Goal: Task Accomplishment & Management: Manage account settings

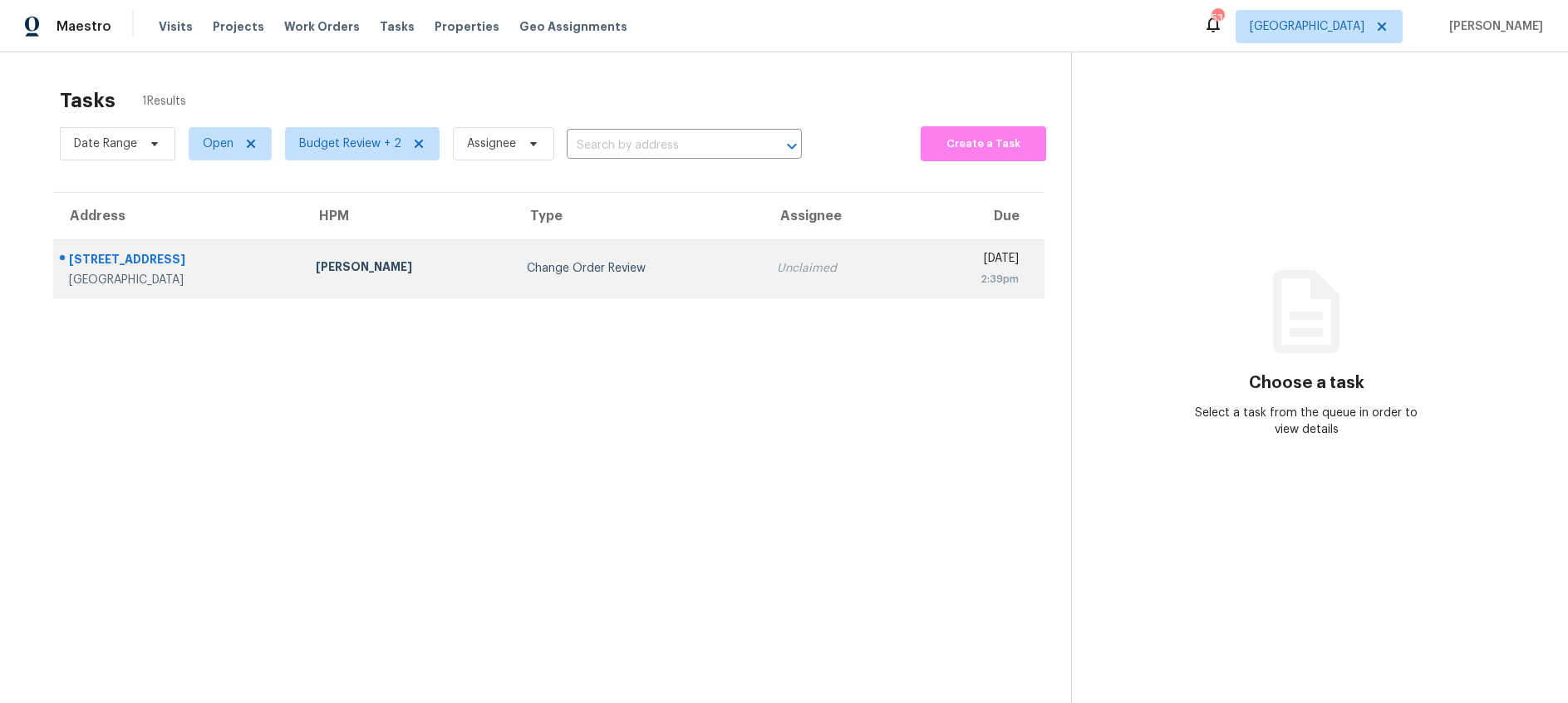
click at [392, 269] on div "Spencer Kleintop" at bounding box center [407, 269] width 185 height 20
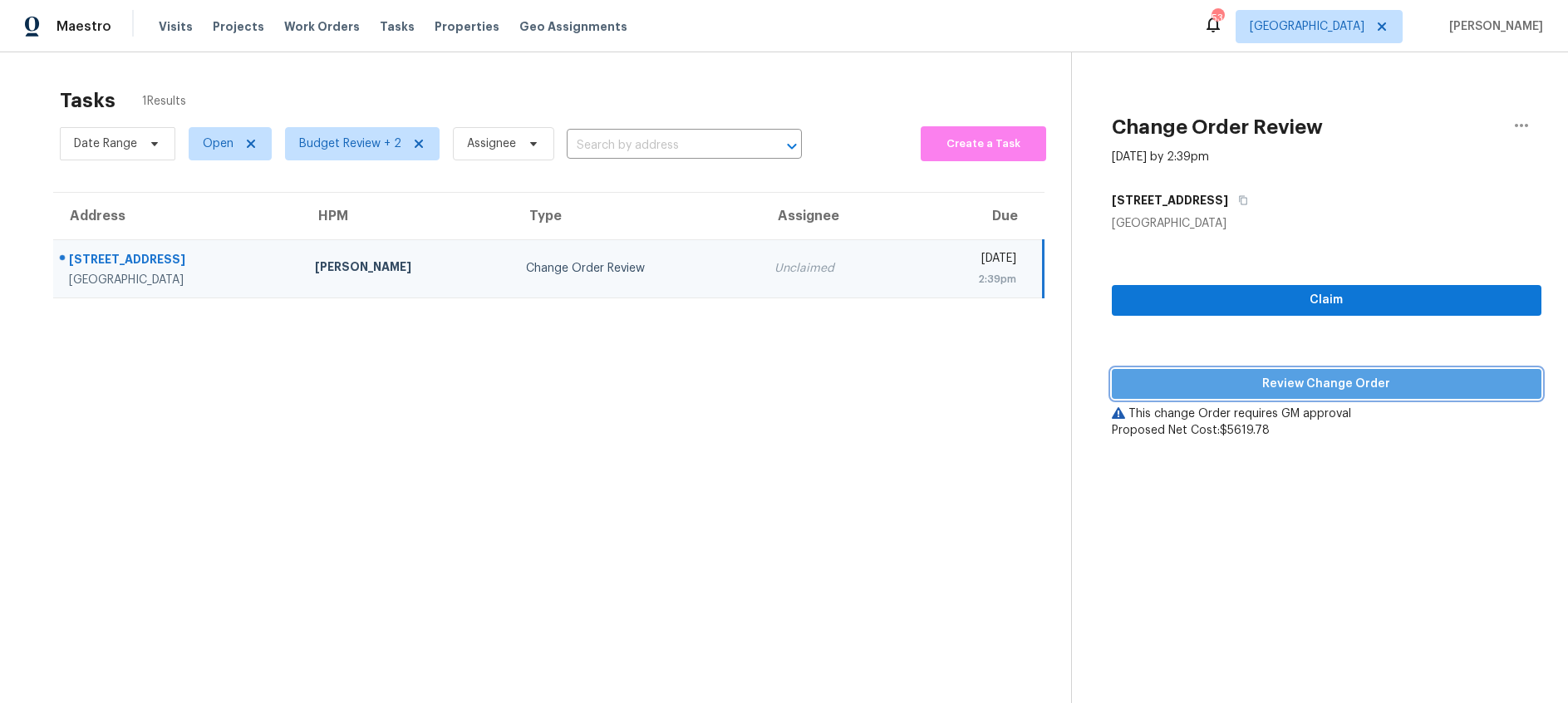
click at [1267, 377] on span "Review Change Order" at bounding box center [1327, 384] width 403 height 20
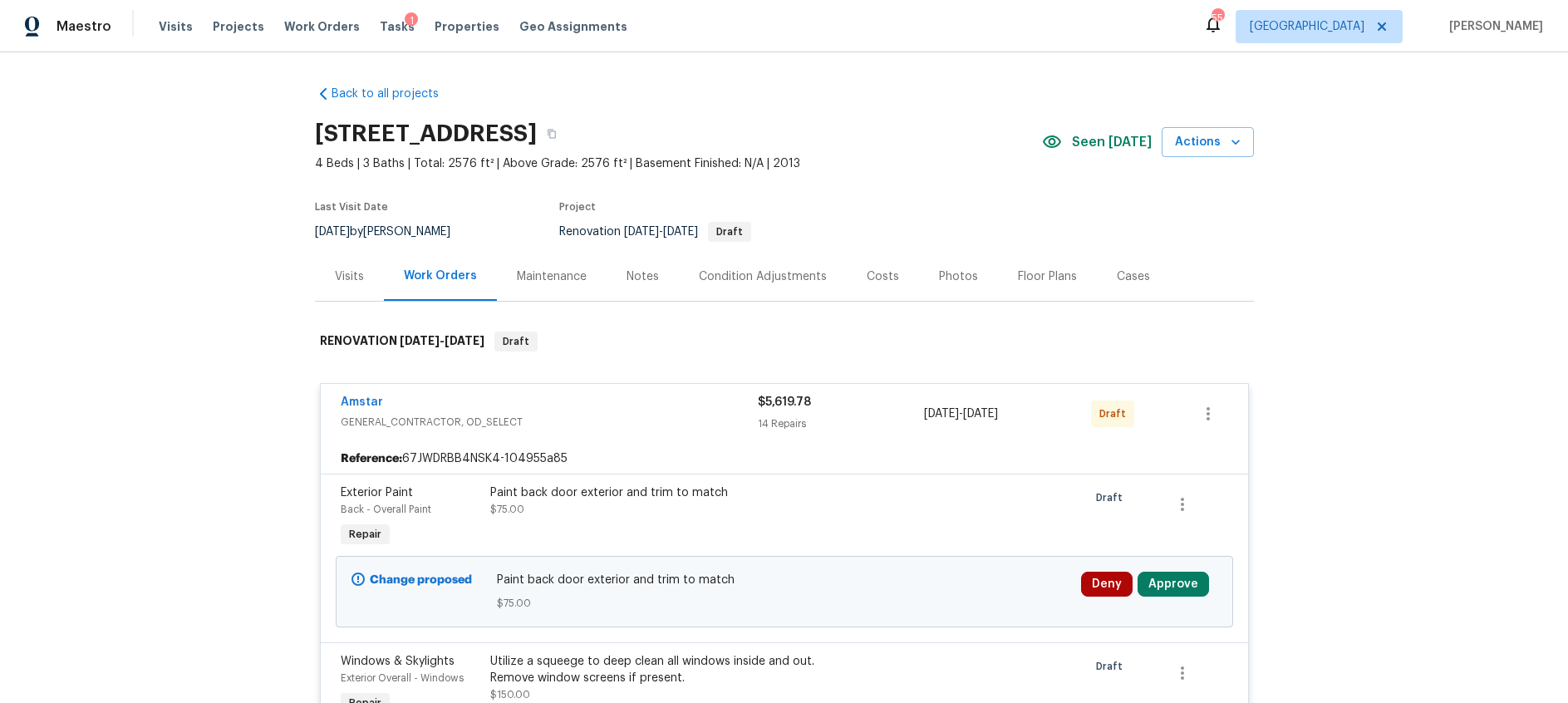
click at [867, 274] on div "Costs" at bounding box center [882, 276] width 32 height 17
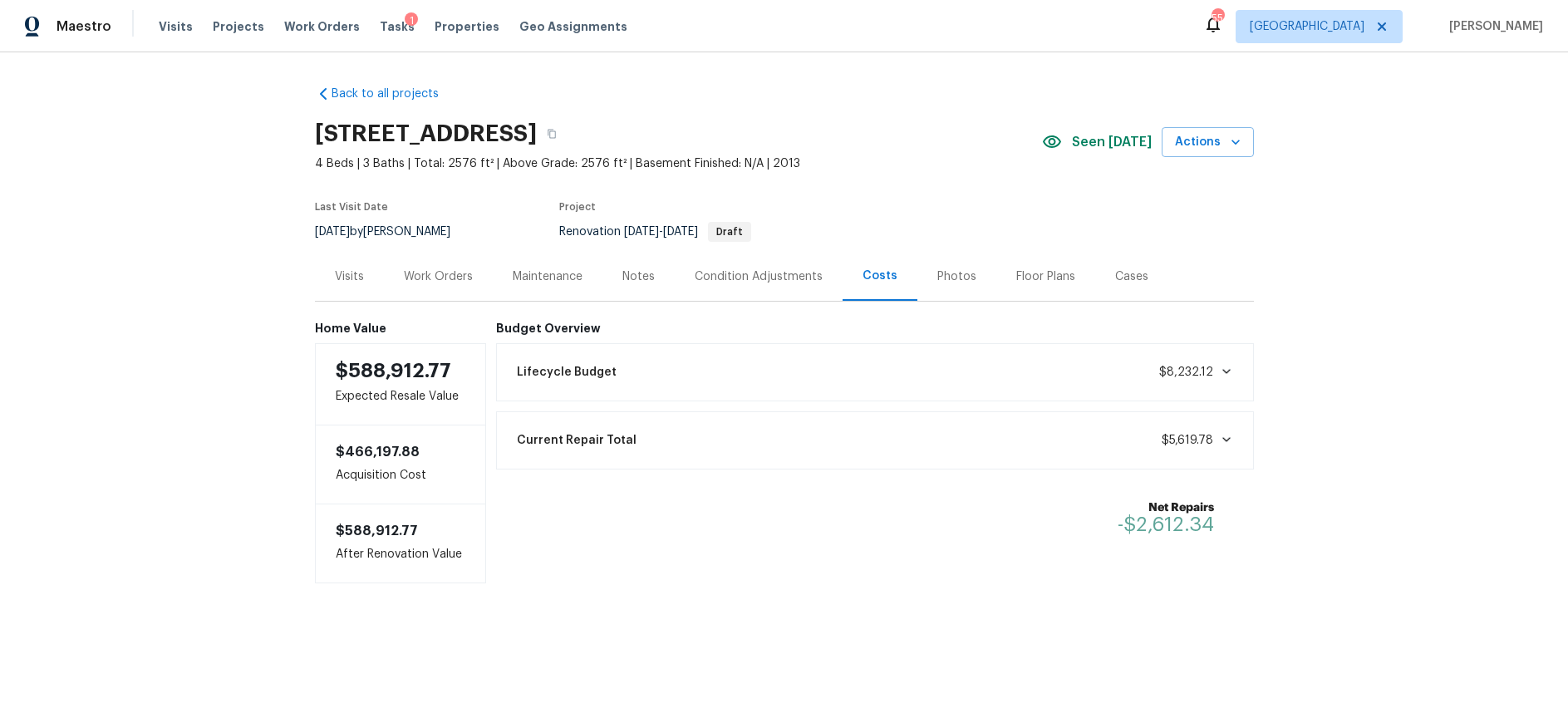
click at [416, 281] on div "Work Orders" at bounding box center [438, 276] width 69 height 17
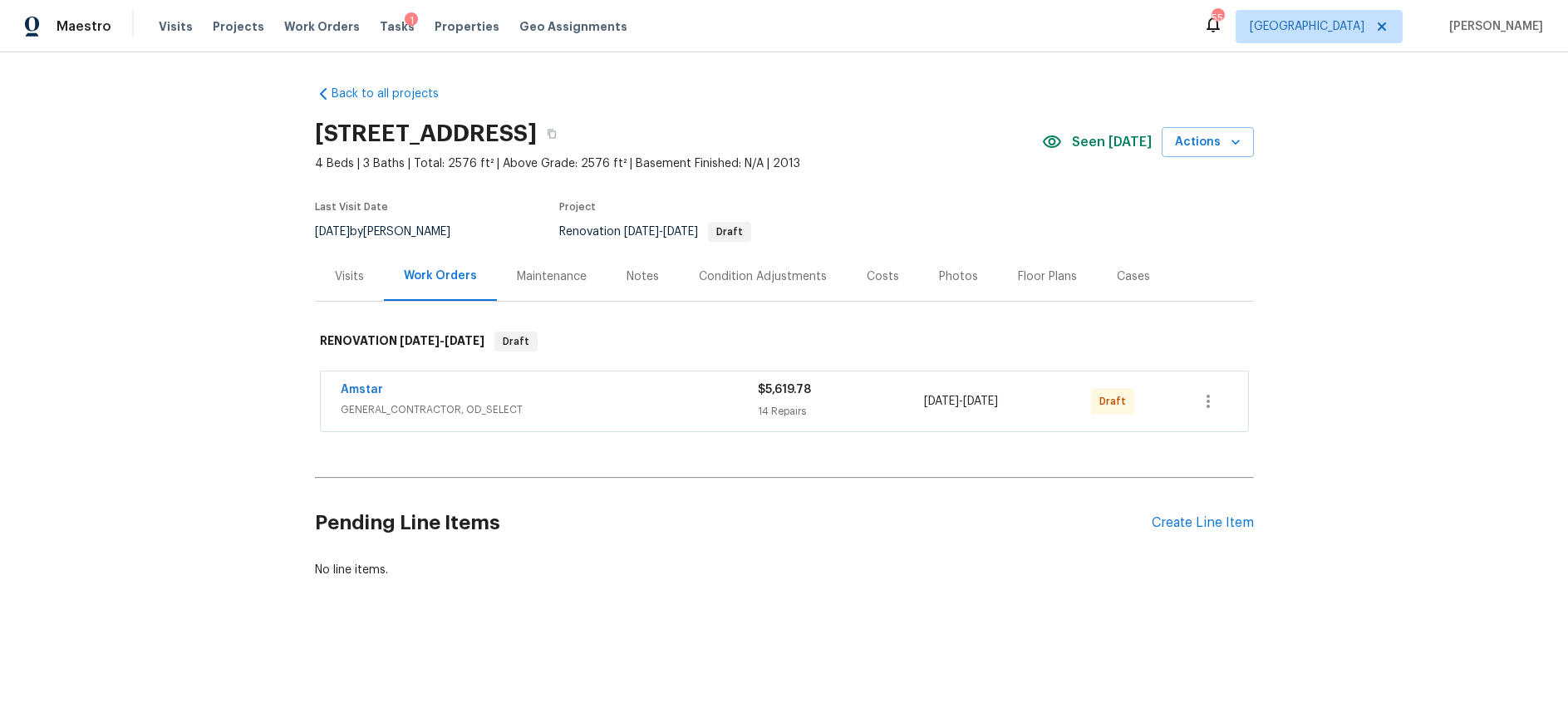
click at [659, 395] on div "Amstar" at bounding box center [549, 390] width 418 height 19
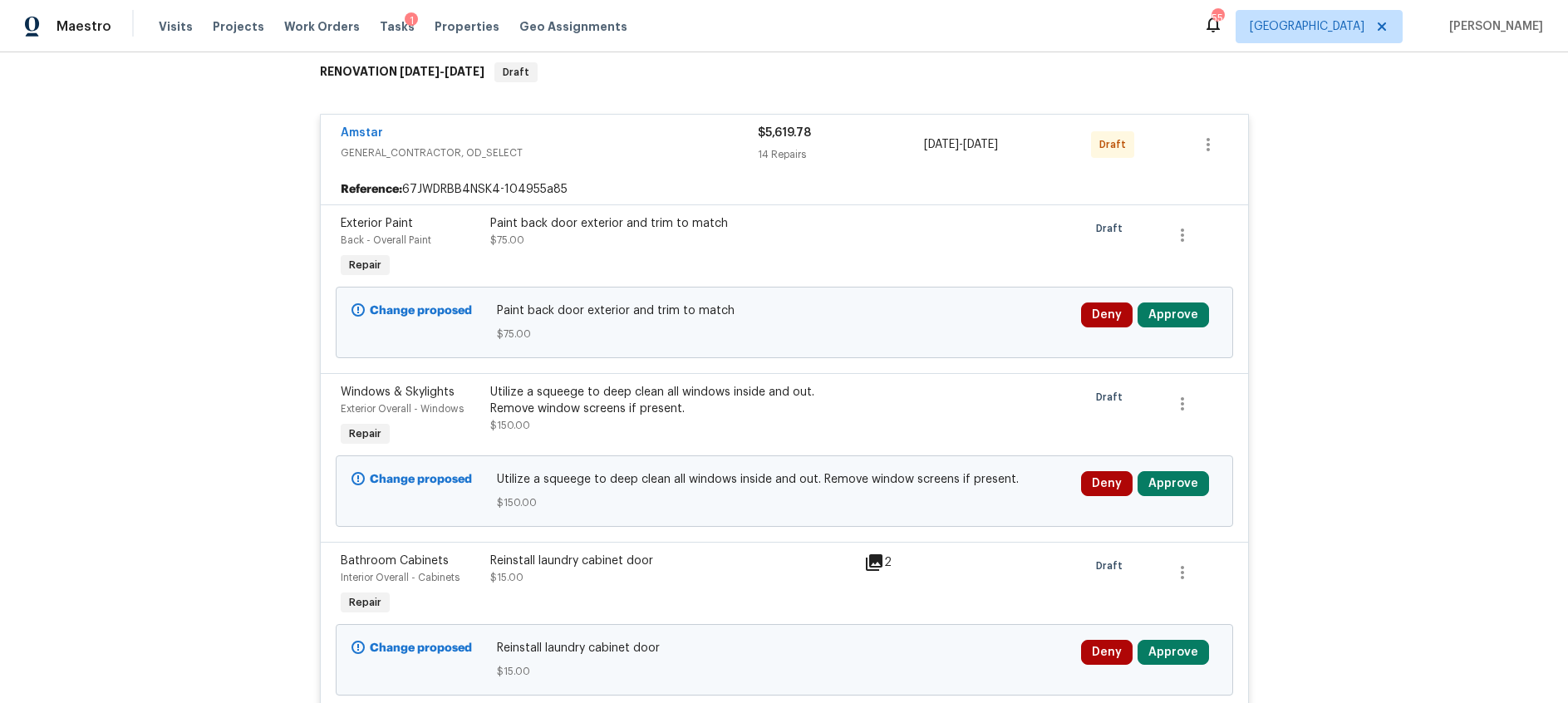
scroll to position [270, 0]
click at [876, 567] on icon at bounding box center [873, 561] width 19 height 19
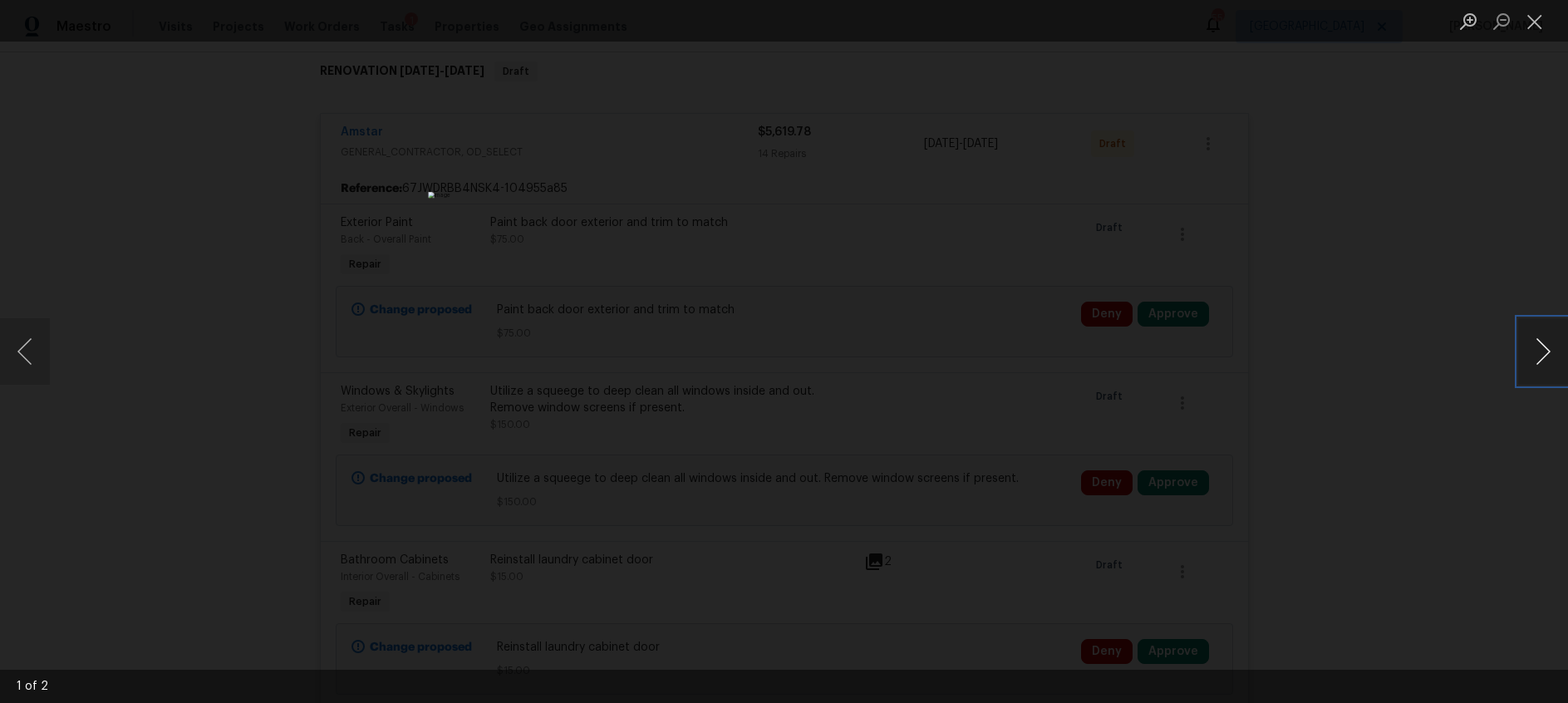
click at [1535, 353] on button "Next image" at bounding box center [1543, 352] width 50 height 67
drag, startPoint x: 1537, startPoint y: 20, endPoint x: 1448, endPoint y: 19, distance: 89.0
click at [1537, 20] on button "Close lightbox" at bounding box center [1535, 20] width 33 height 29
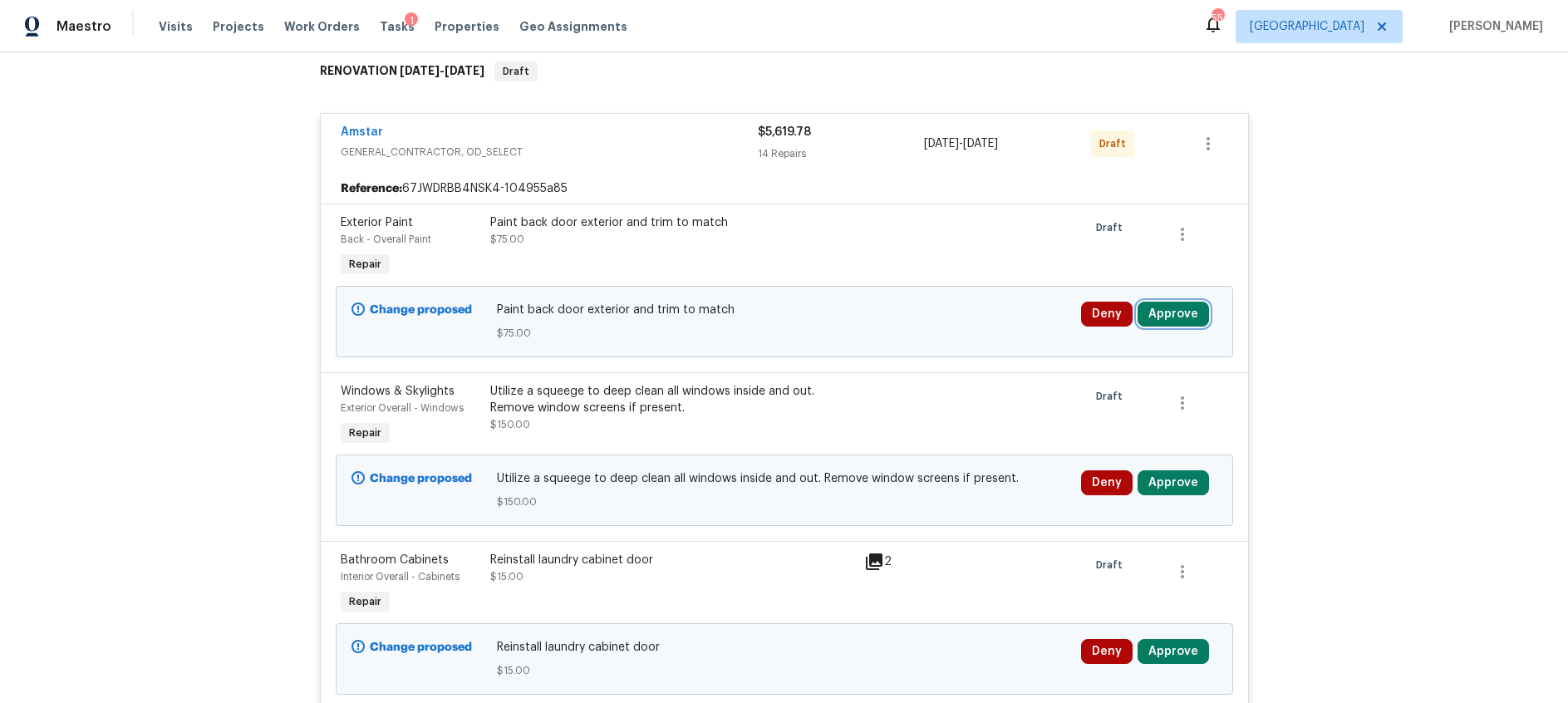
click at [1187, 318] on button "Approve" at bounding box center [1173, 313] width 71 height 25
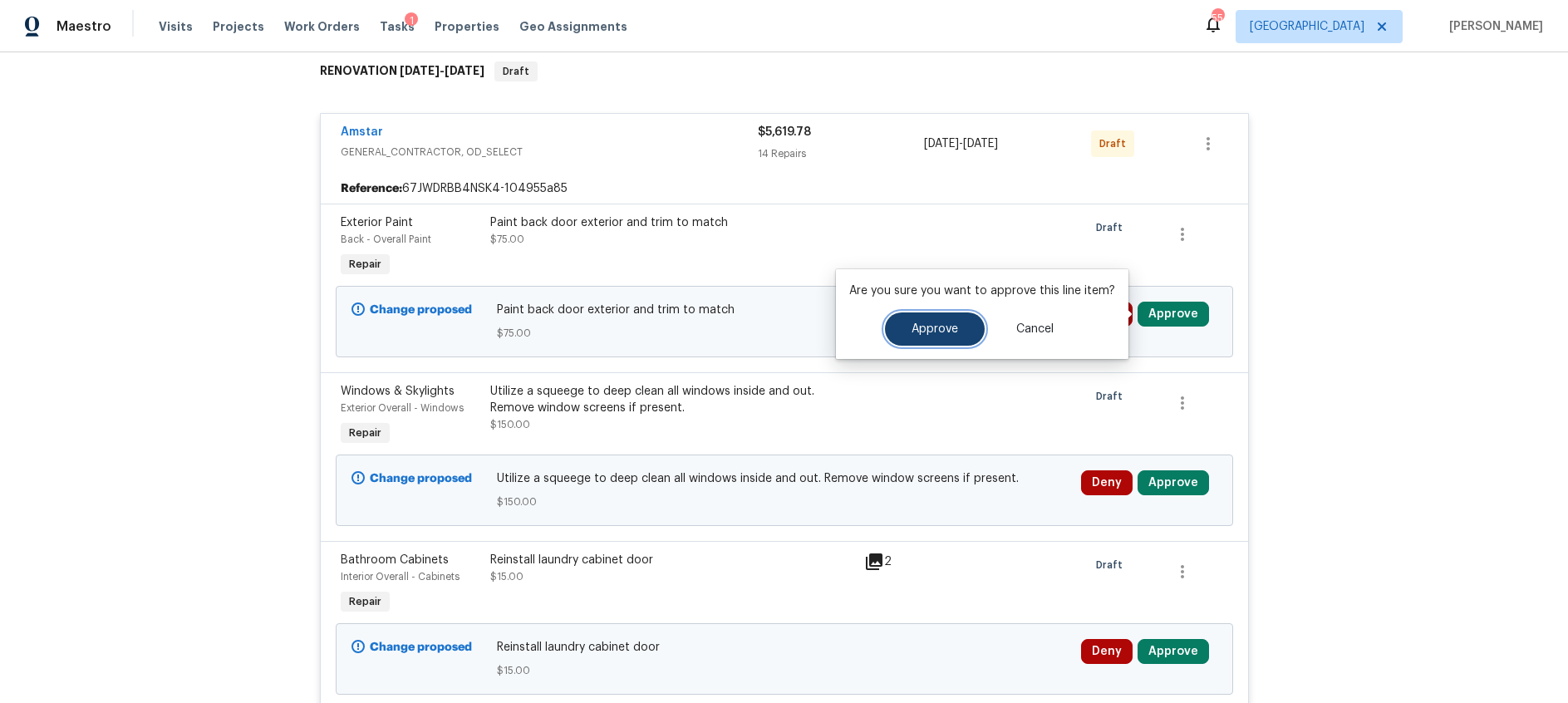
click at [923, 323] on span "Approve" at bounding box center [934, 328] width 46 height 12
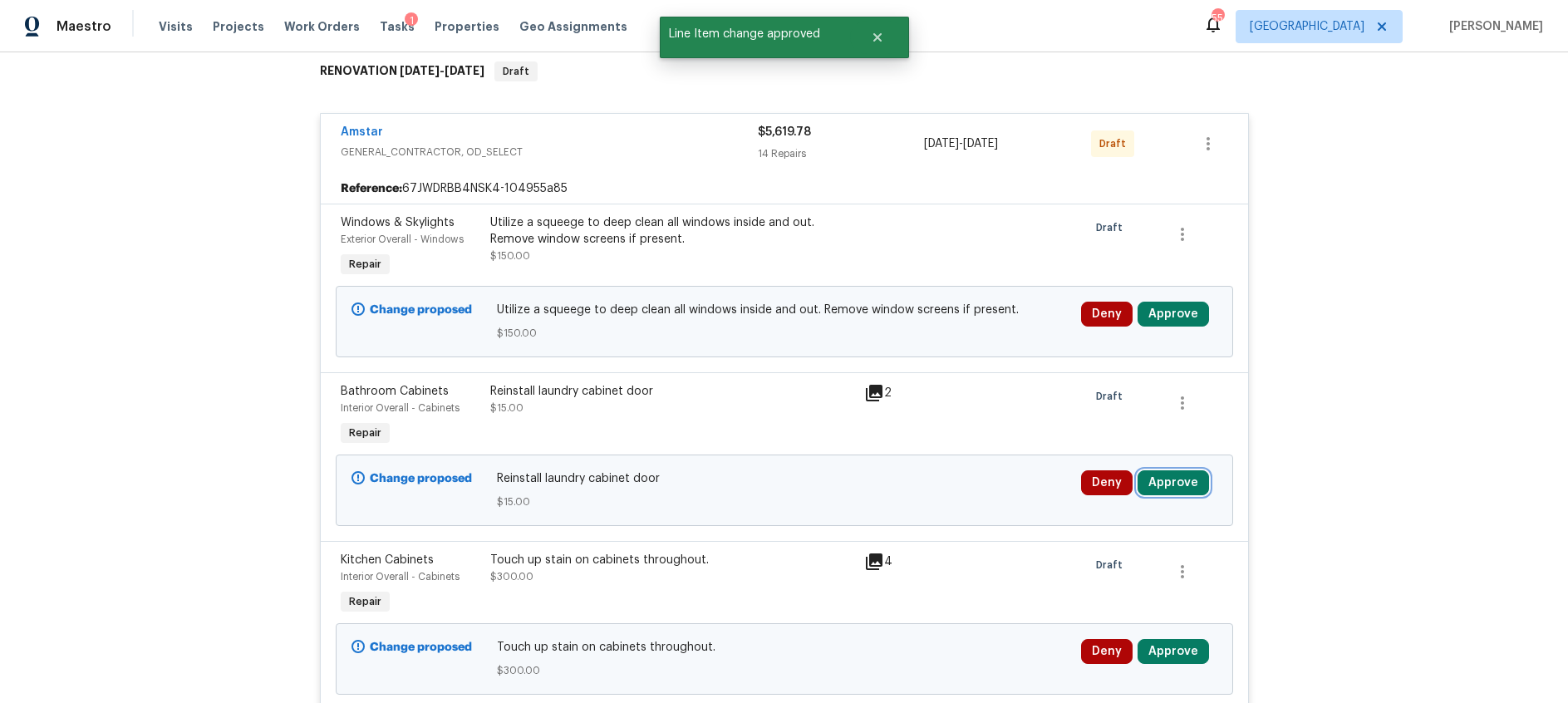
click at [1178, 484] on button "Approve" at bounding box center [1173, 482] width 71 height 25
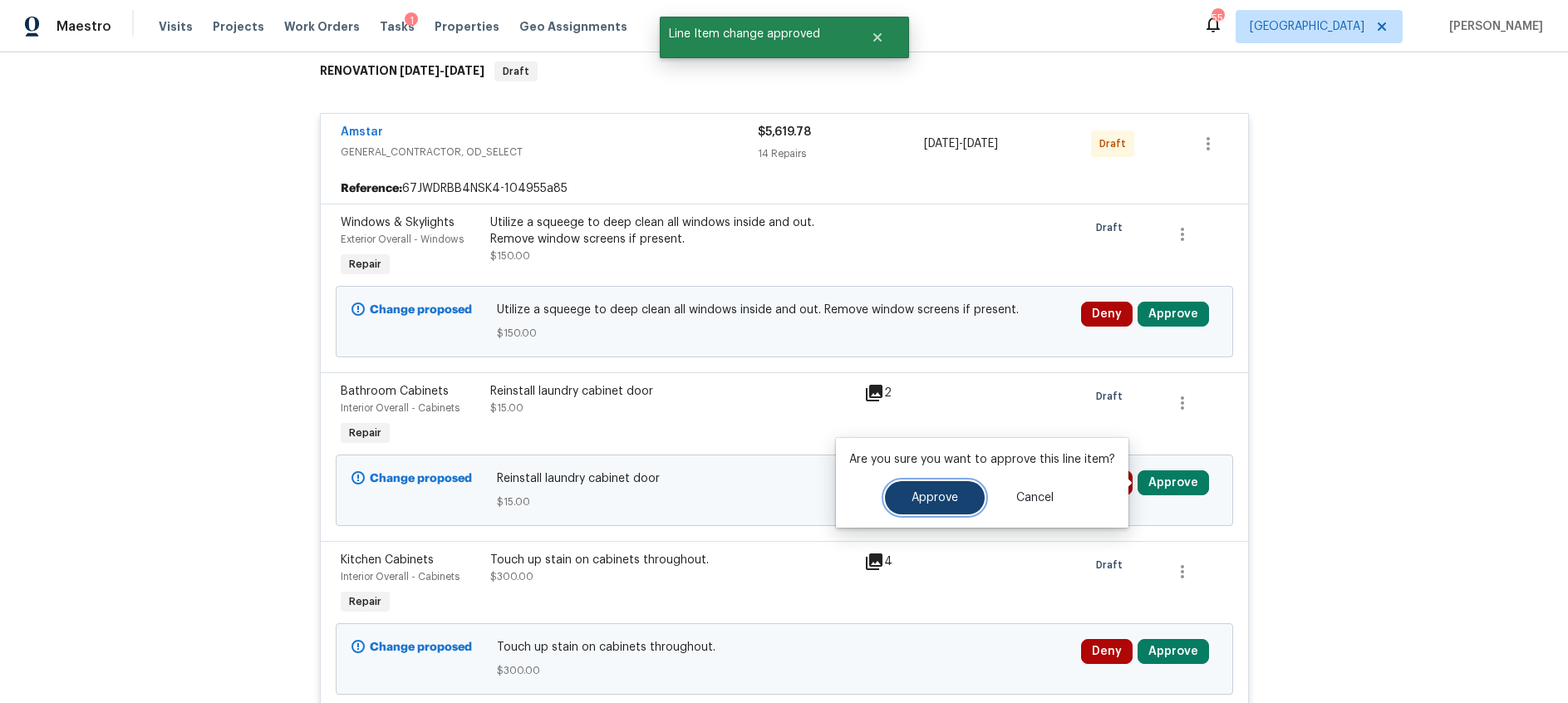
click at [934, 502] on span "Approve" at bounding box center [934, 497] width 46 height 12
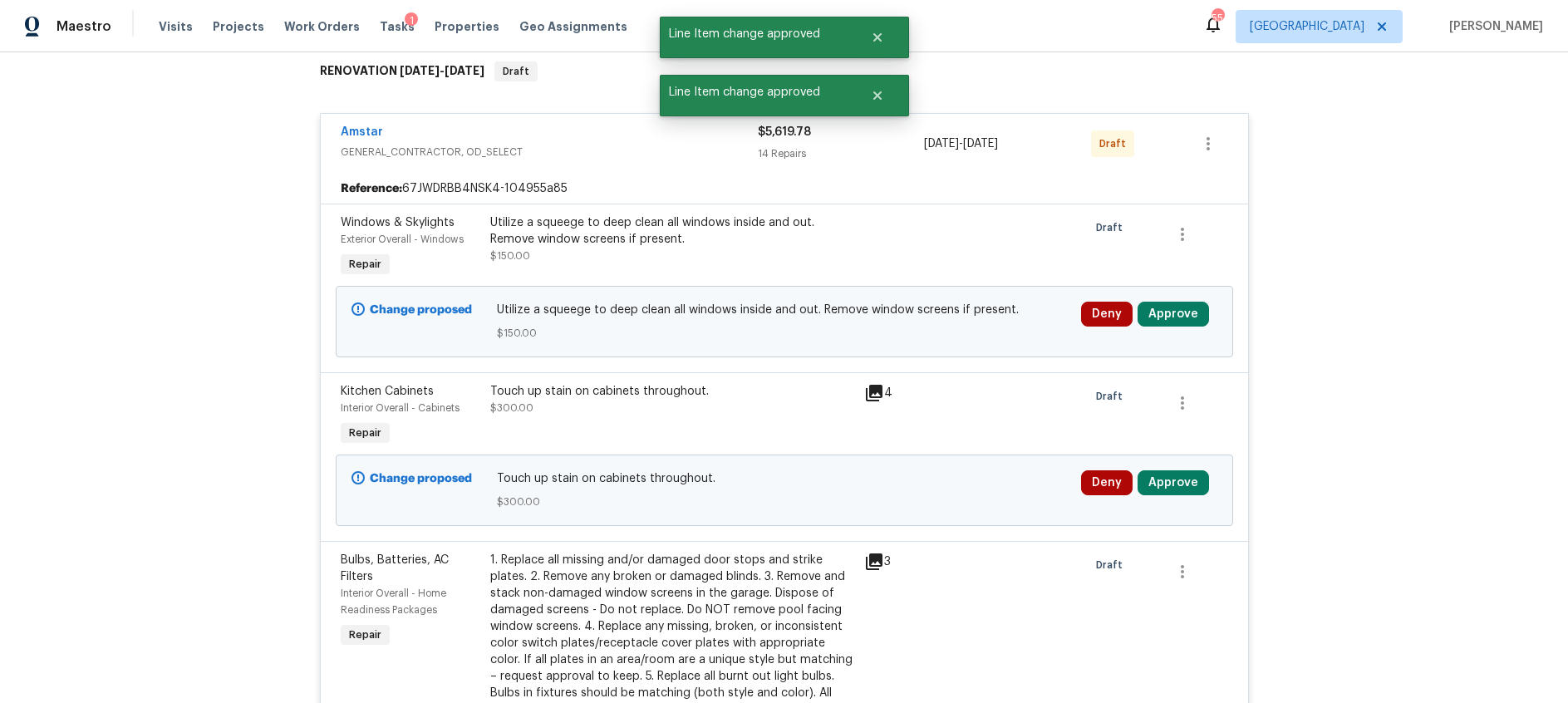
click at [873, 392] on icon at bounding box center [874, 393] width 17 height 17
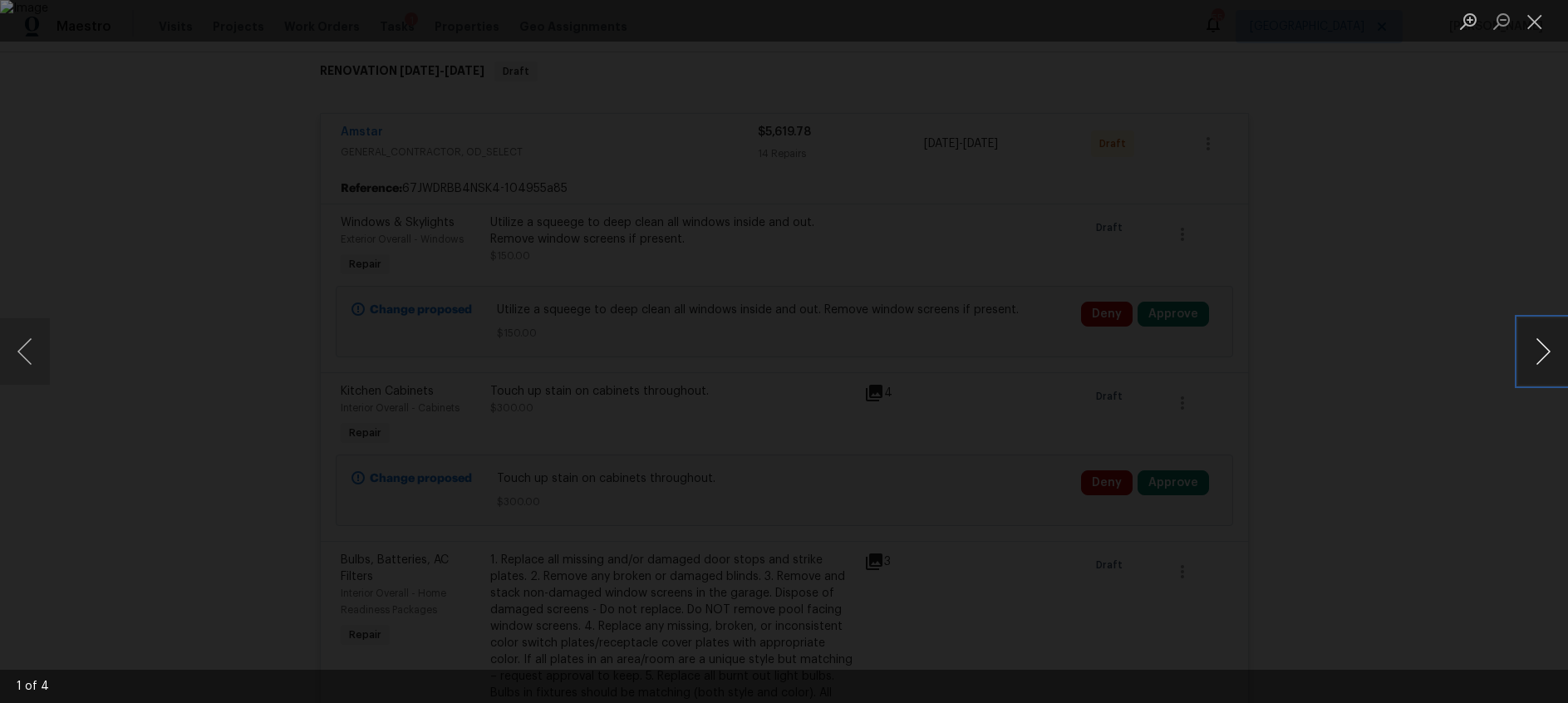
click at [1543, 355] on button "Next image" at bounding box center [1543, 352] width 50 height 67
click at [1530, 22] on button "Close lightbox" at bounding box center [1535, 20] width 33 height 29
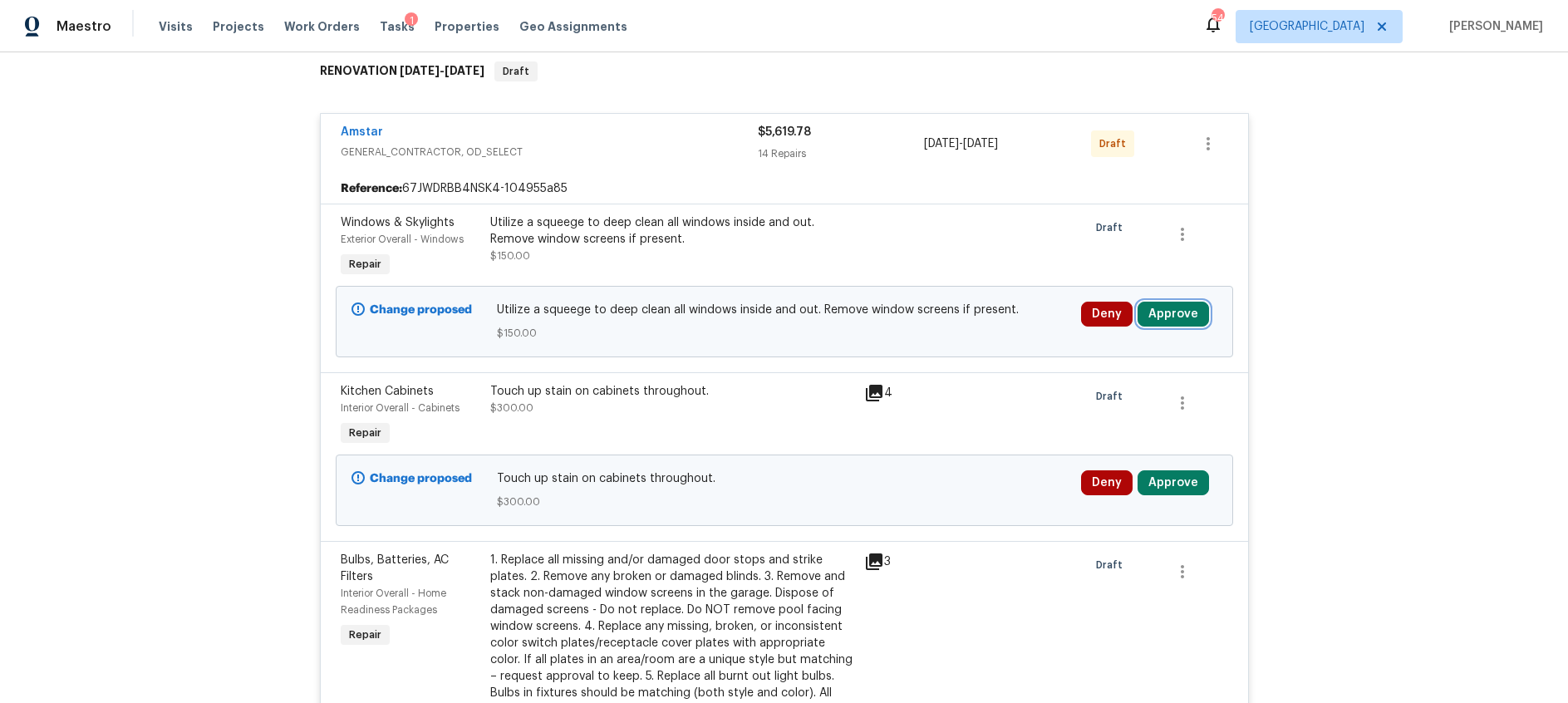
click at [1178, 318] on button "Approve" at bounding box center [1173, 313] width 71 height 25
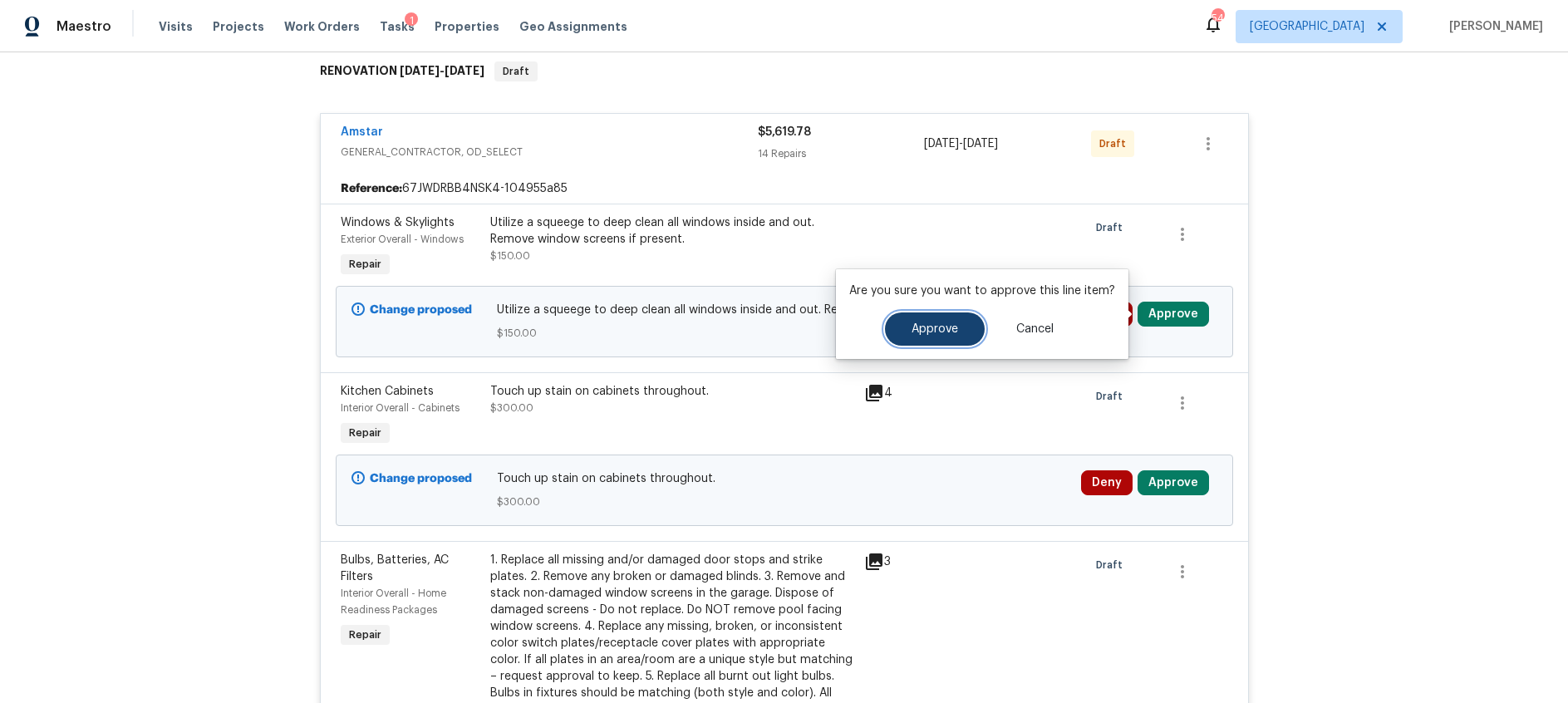
click at [928, 329] on span "Approve" at bounding box center [934, 328] width 46 height 12
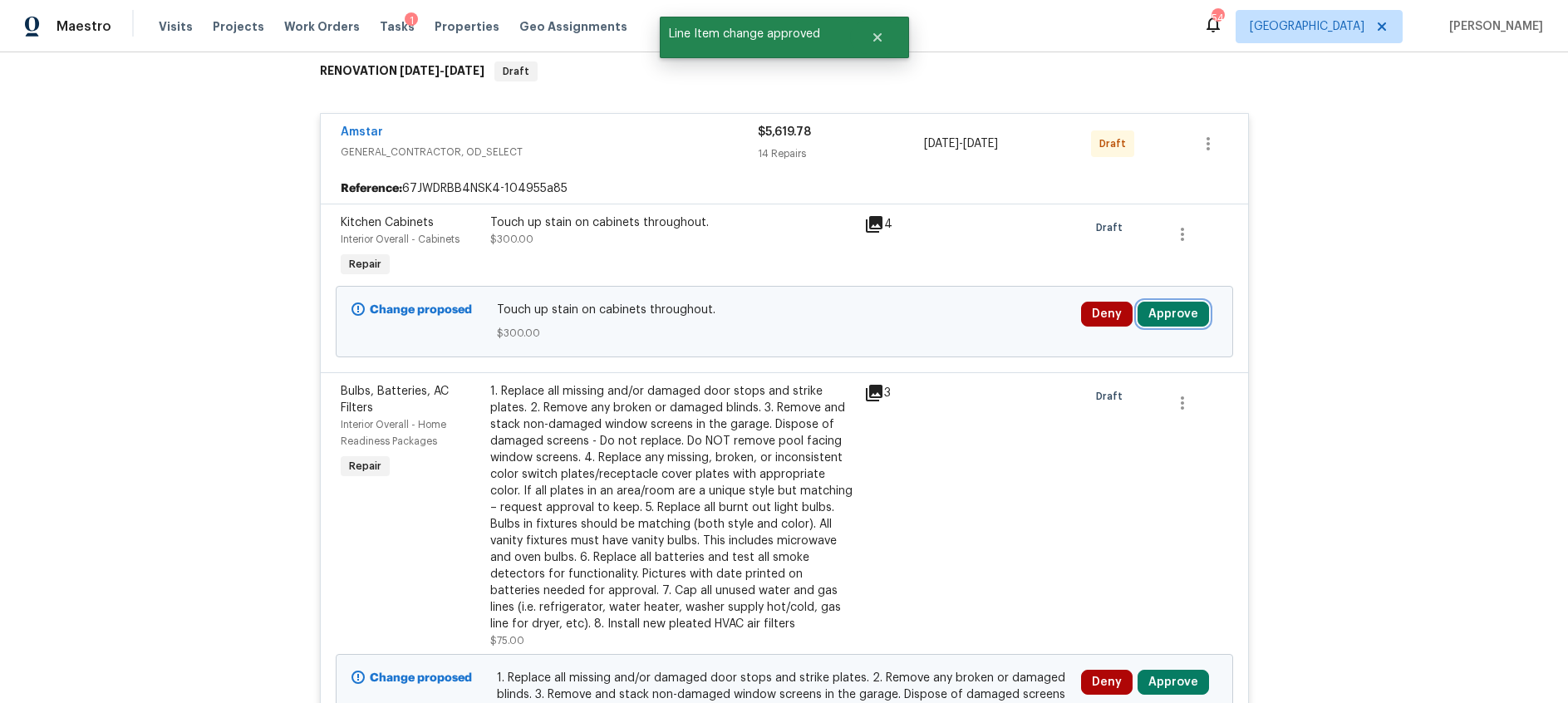
click at [1155, 311] on button "Approve" at bounding box center [1173, 313] width 71 height 25
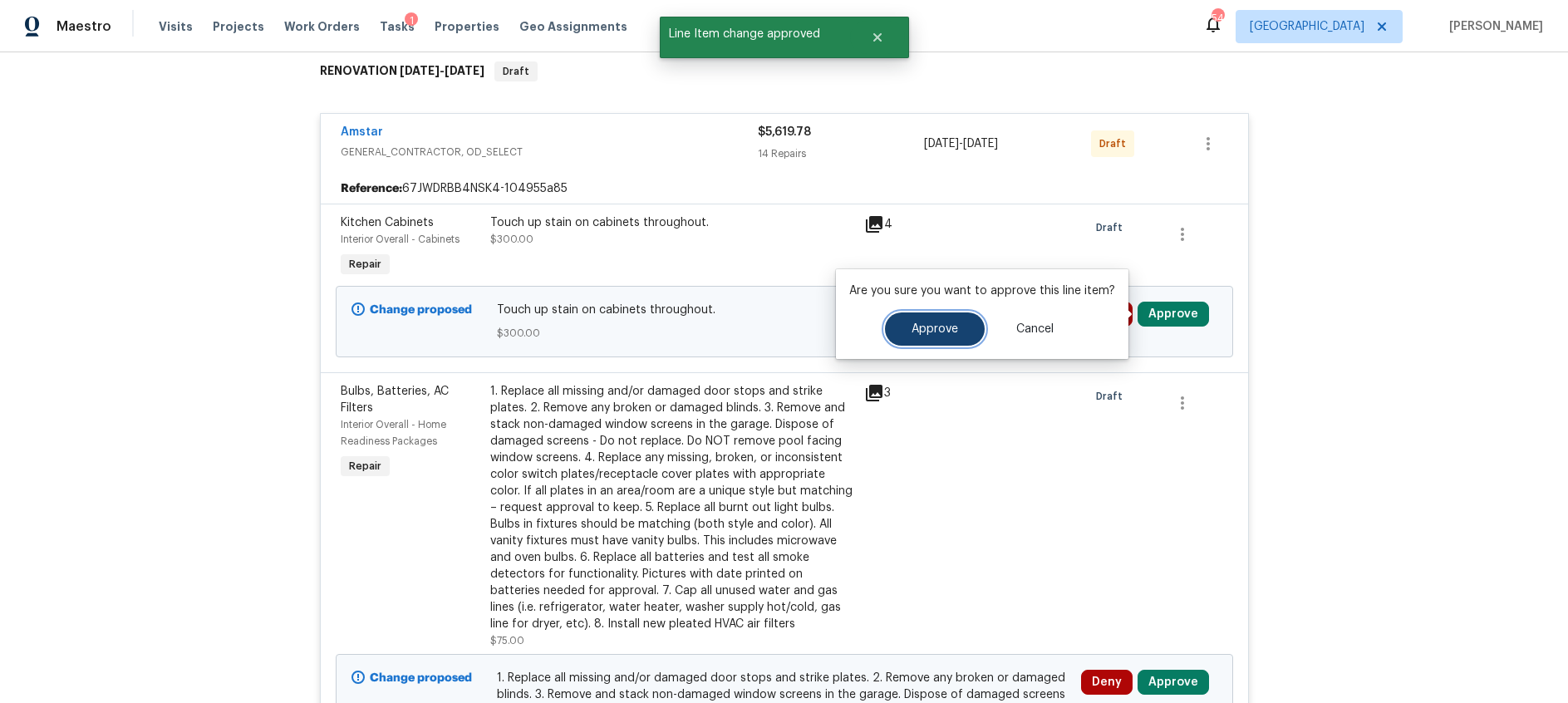
click at [932, 325] on span "Approve" at bounding box center [934, 328] width 46 height 12
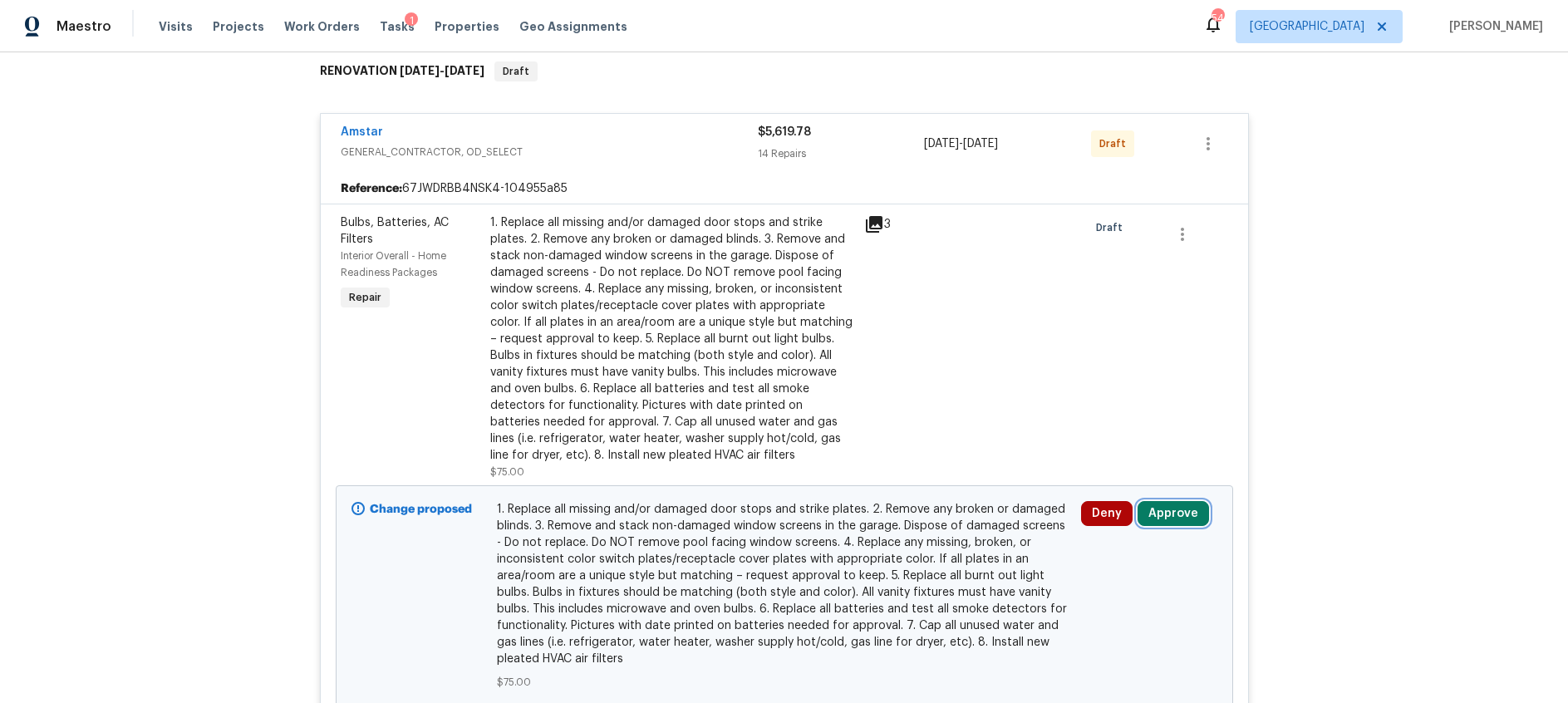
click at [1179, 509] on button "Approve" at bounding box center [1173, 513] width 71 height 25
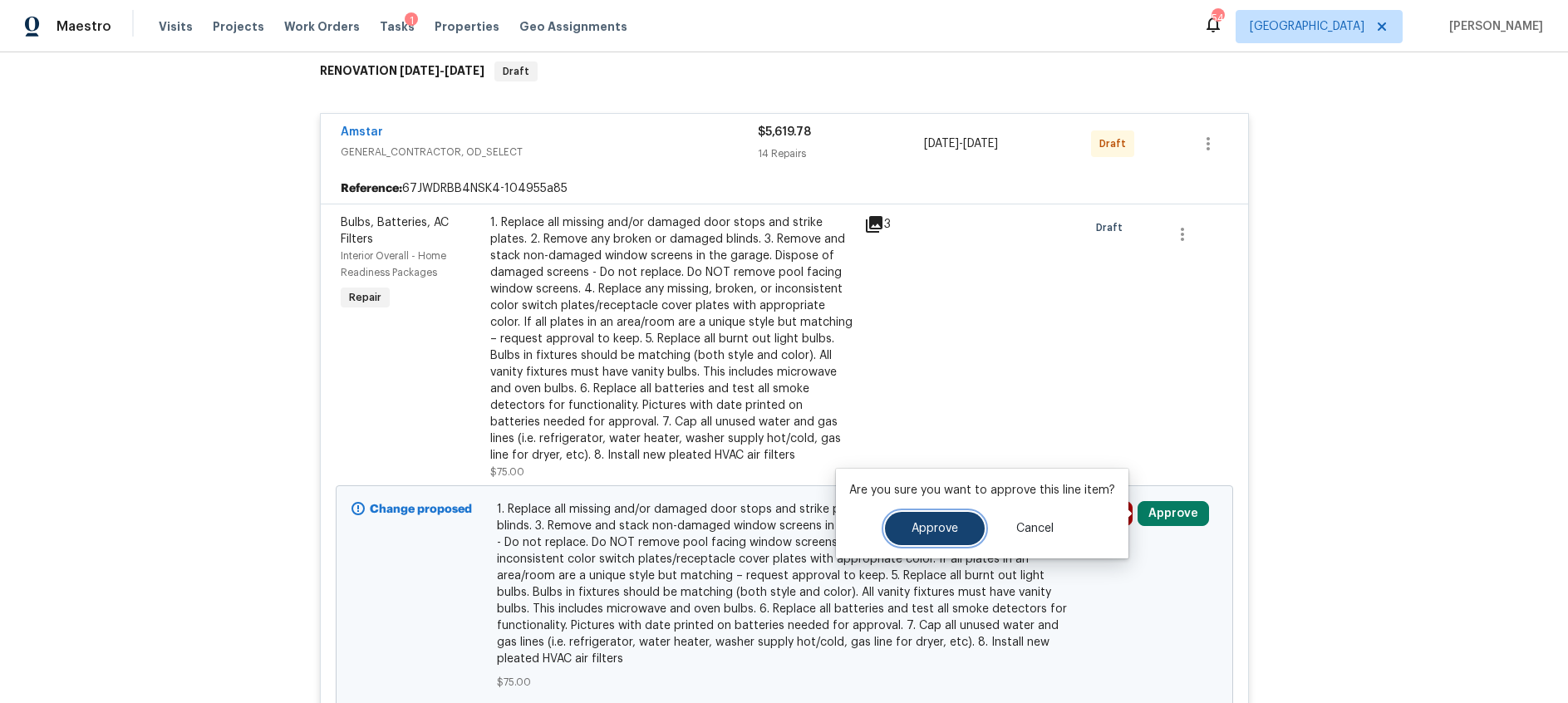
click at [958, 523] on button "Approve" at bounding box center [934, 529] width 99 height 33
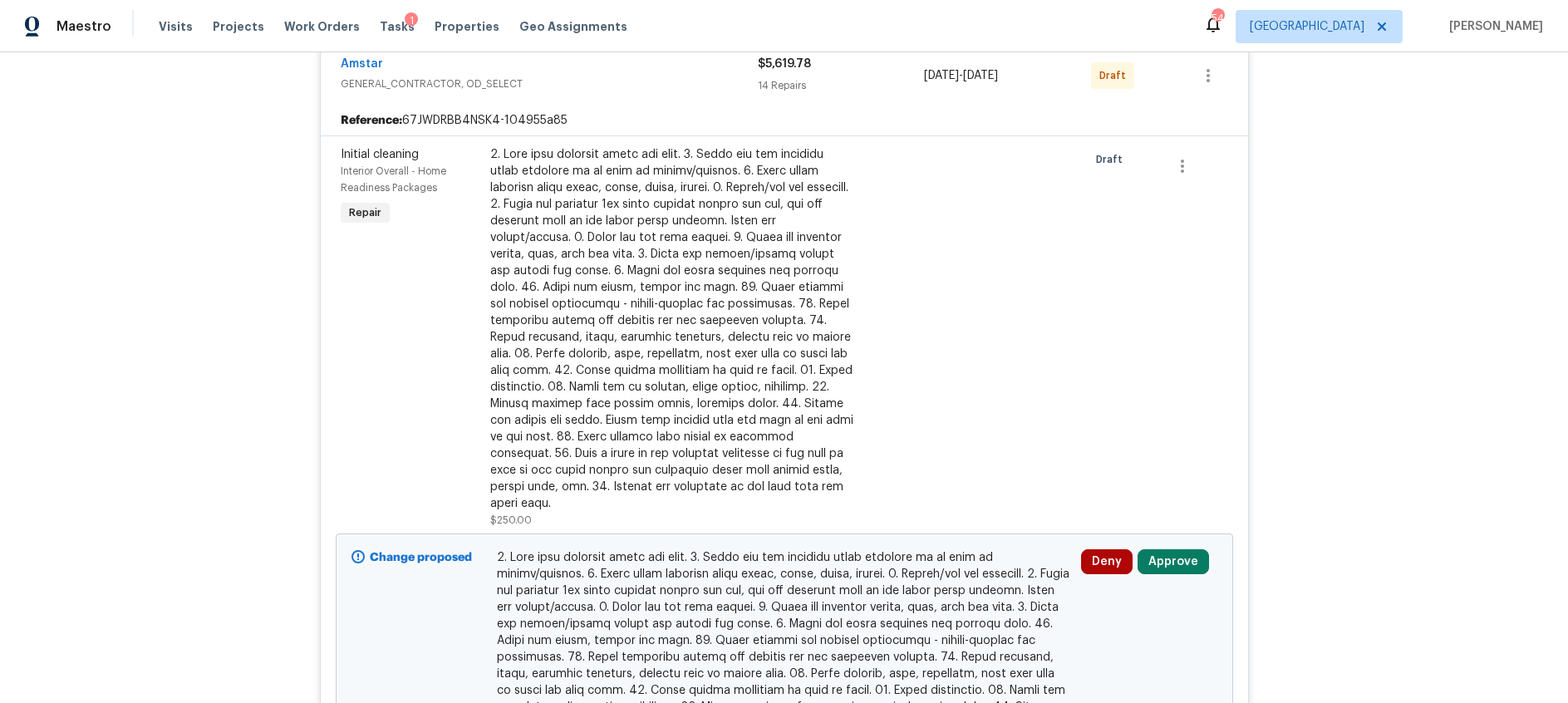
scroll to position [499, 0]
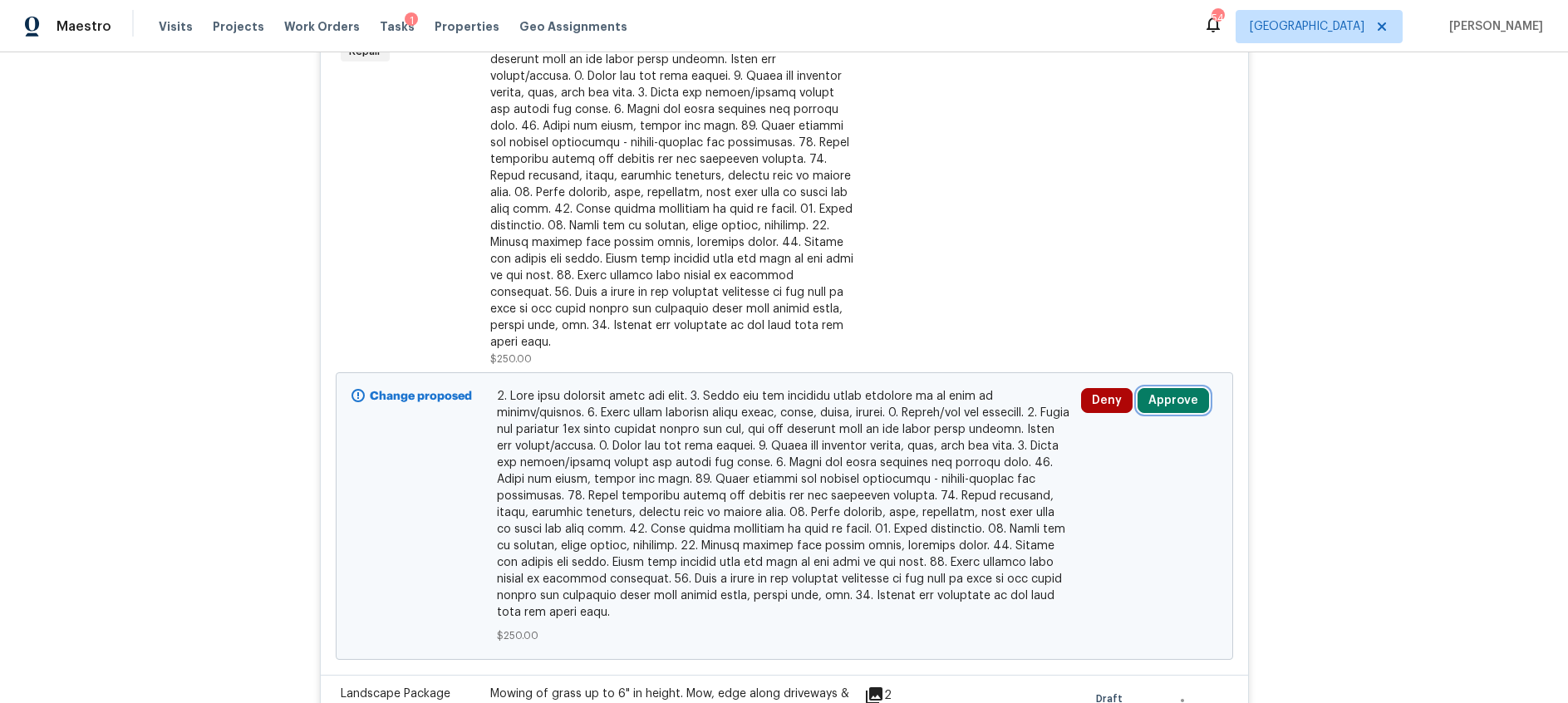
click at [1158, 388] on button "Approve" at bounding box center [1173, 400] width 71 height 25
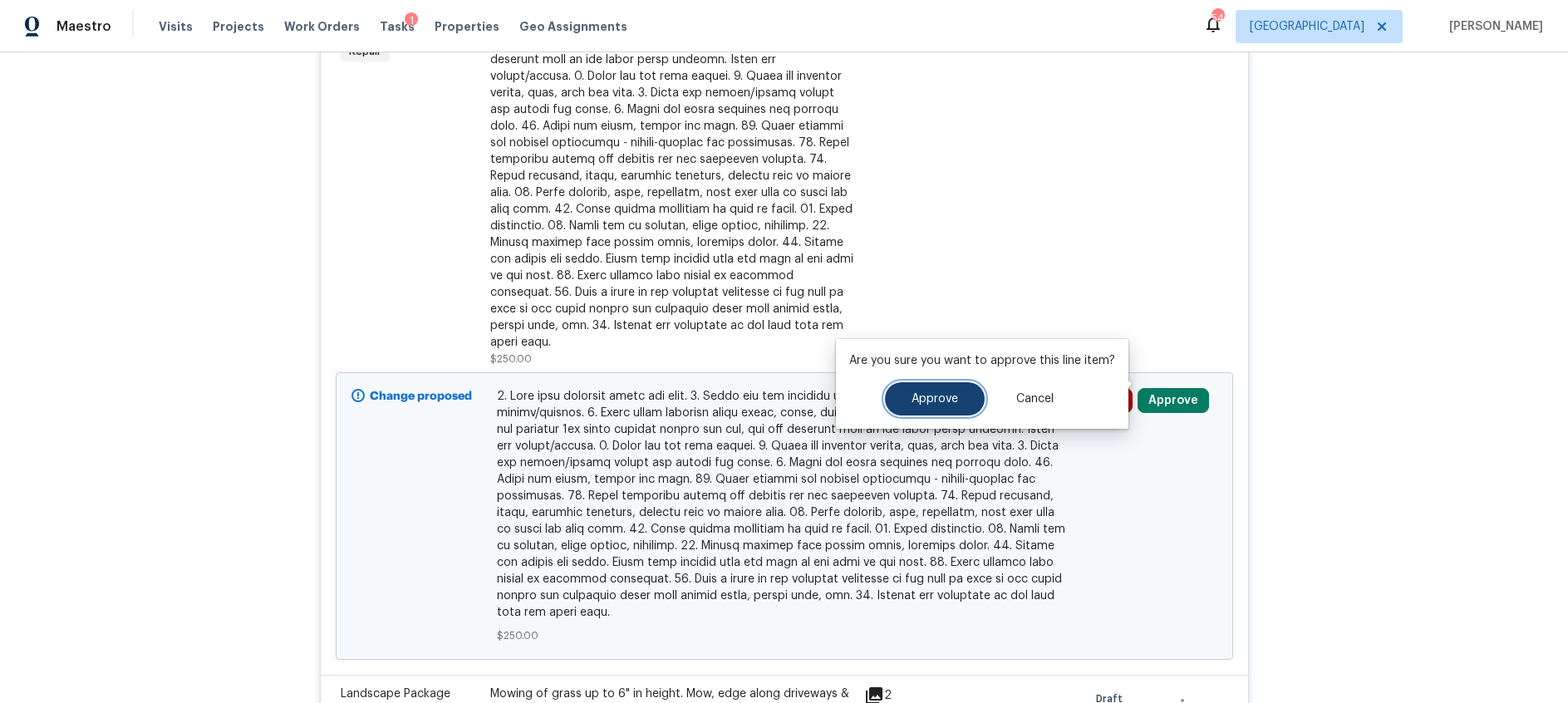
click at [953, 407] on button "Approve" at bounding box center [934, 399] width 99 height 33
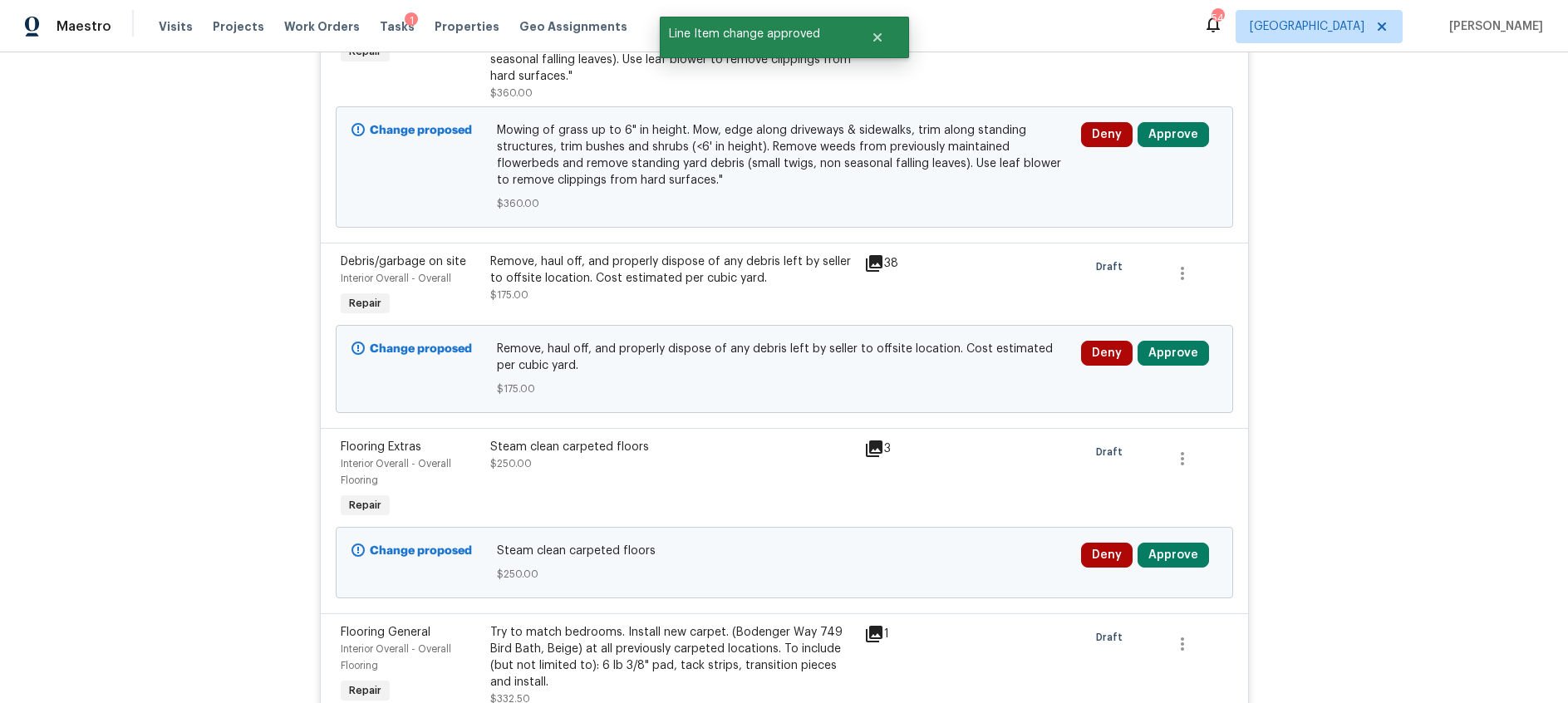
click at [874, 262] on icon at bounding box center [874, 263] width 17 height 17
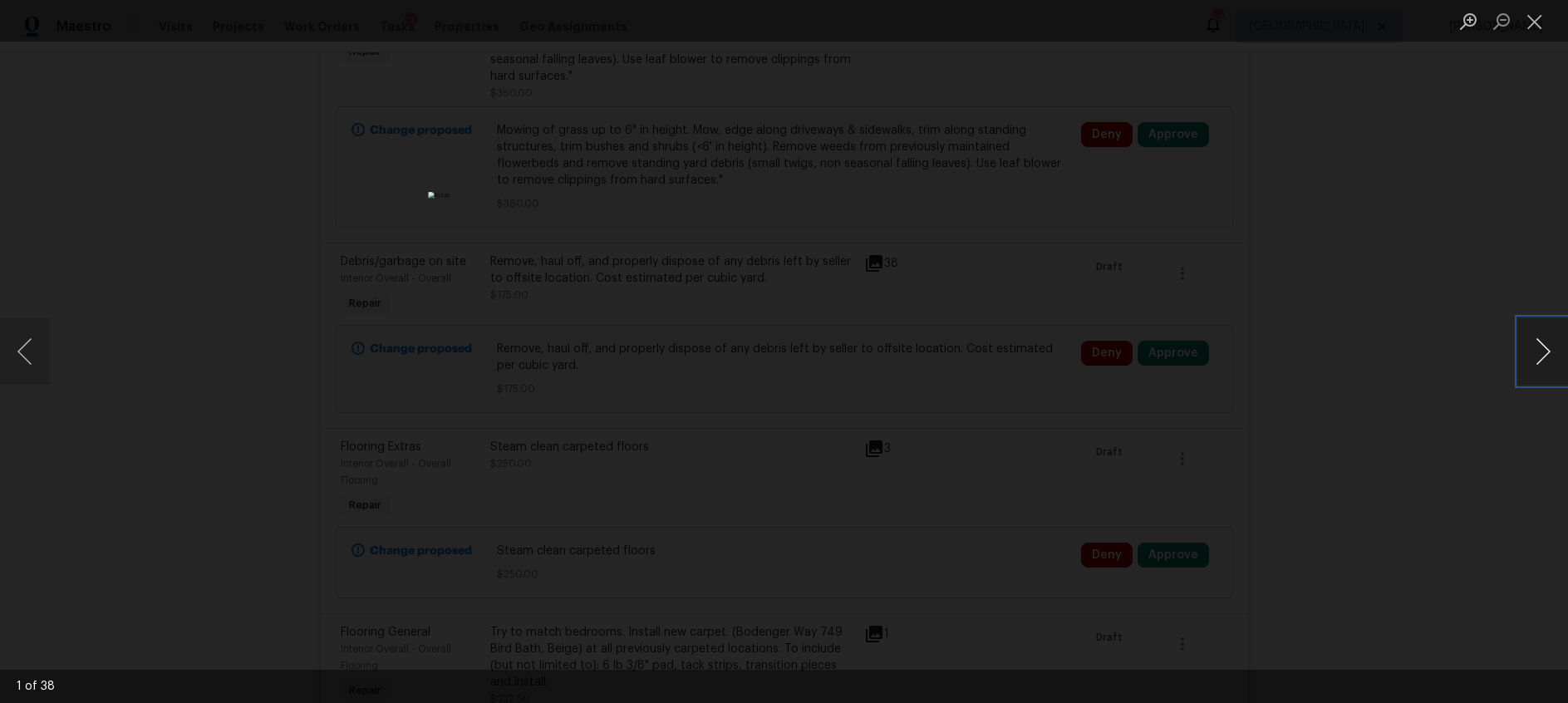
click at [1549, 352] on button "Next image" at bounding box center [1543, 352] width 50 height 67
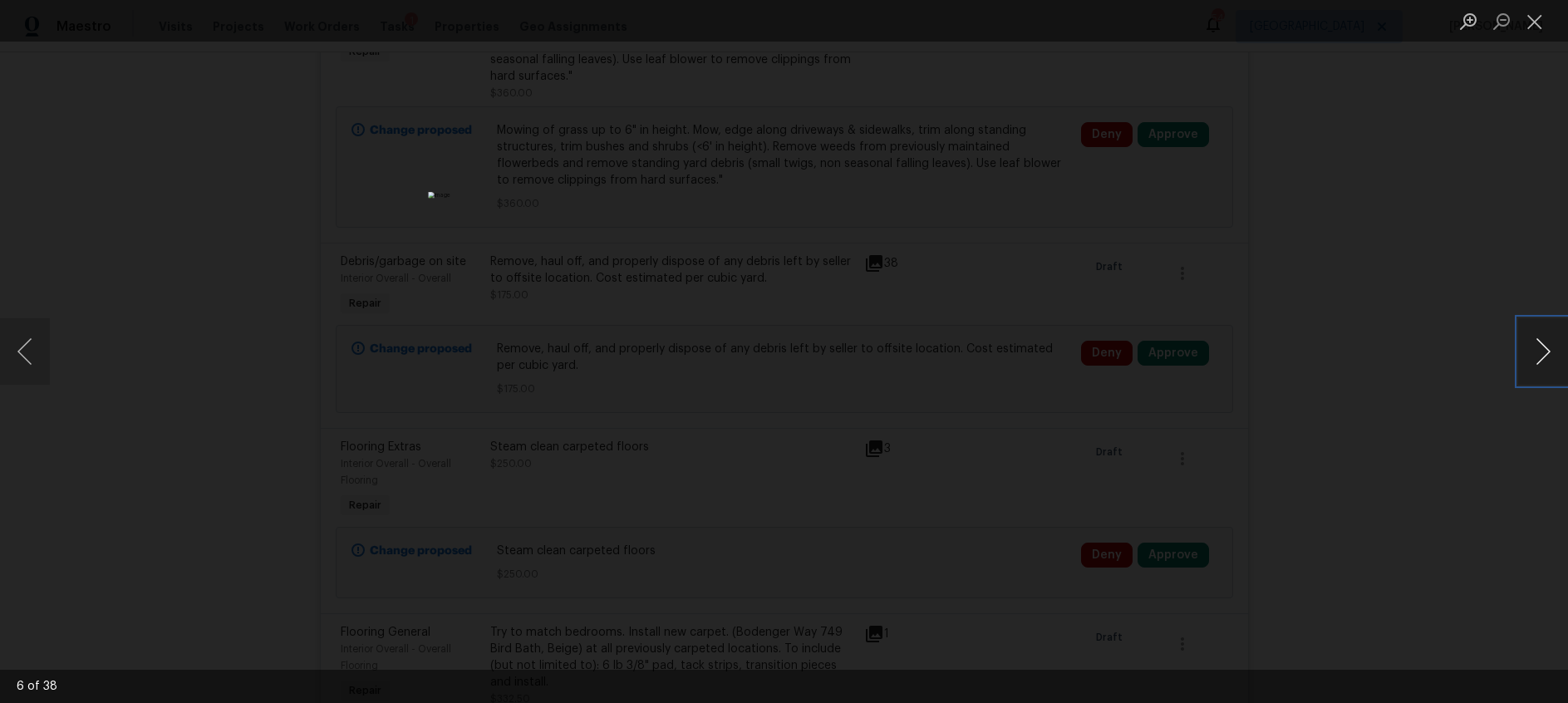
click at [1547, 354] on button "Next image" at bounding box center [1543, 352] width 50 height 67
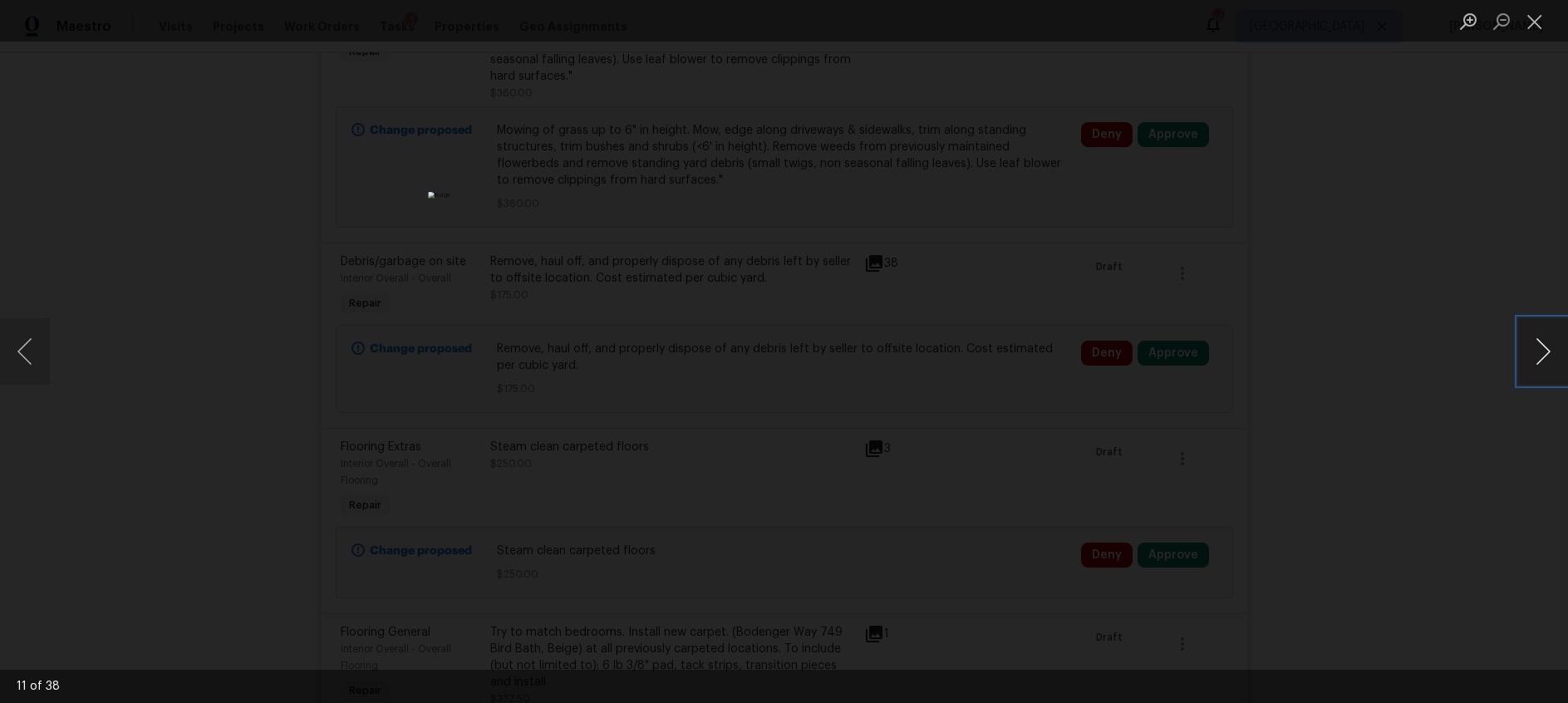
click at [1547, 354] on button "Next image" at bounding box center [1543, 352] width 50 height 67
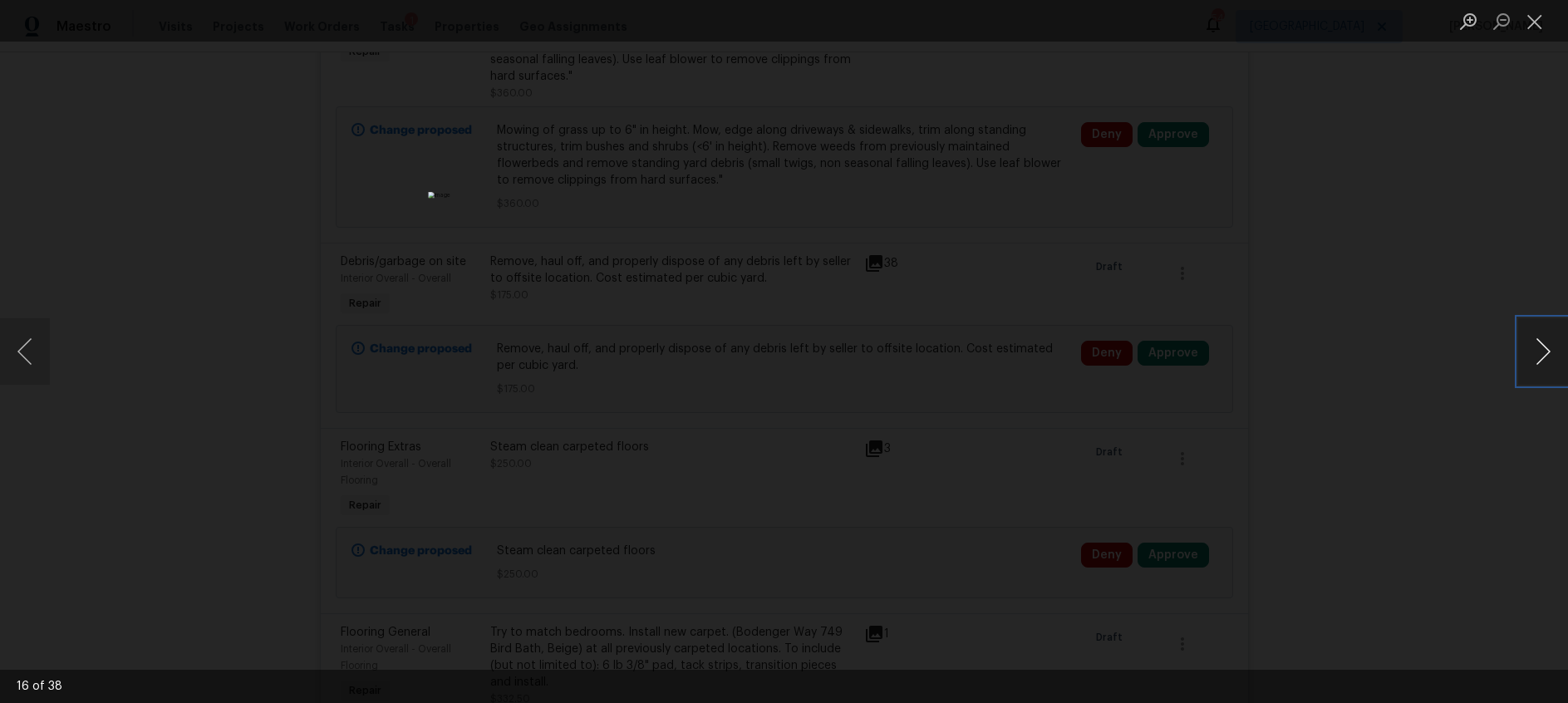
click at [1547, 354] on button "Next image" at bounding box center [1543, 352] width 50 height 67
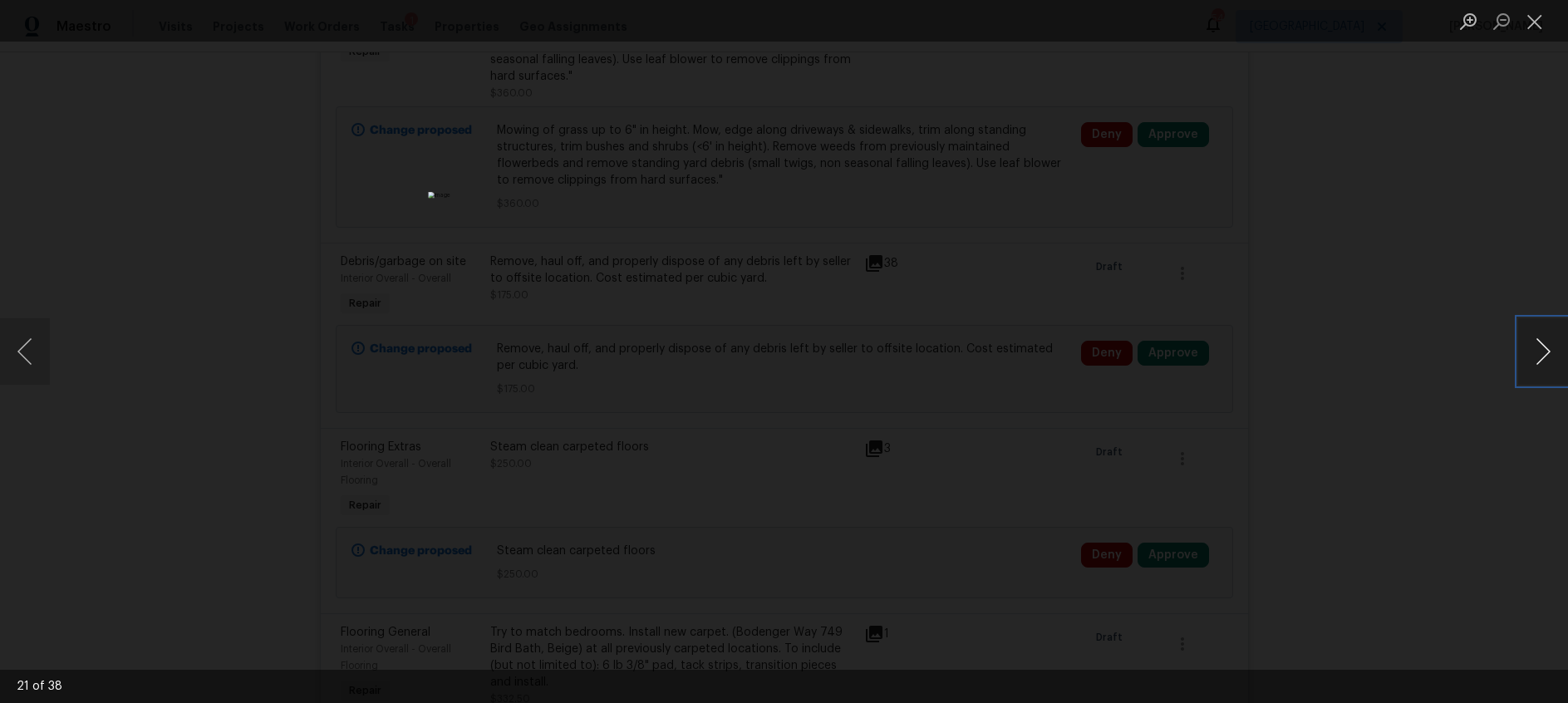
click at [1547, 354] on button "Next image" at bounding box center [1543, 352] width 50 height 67
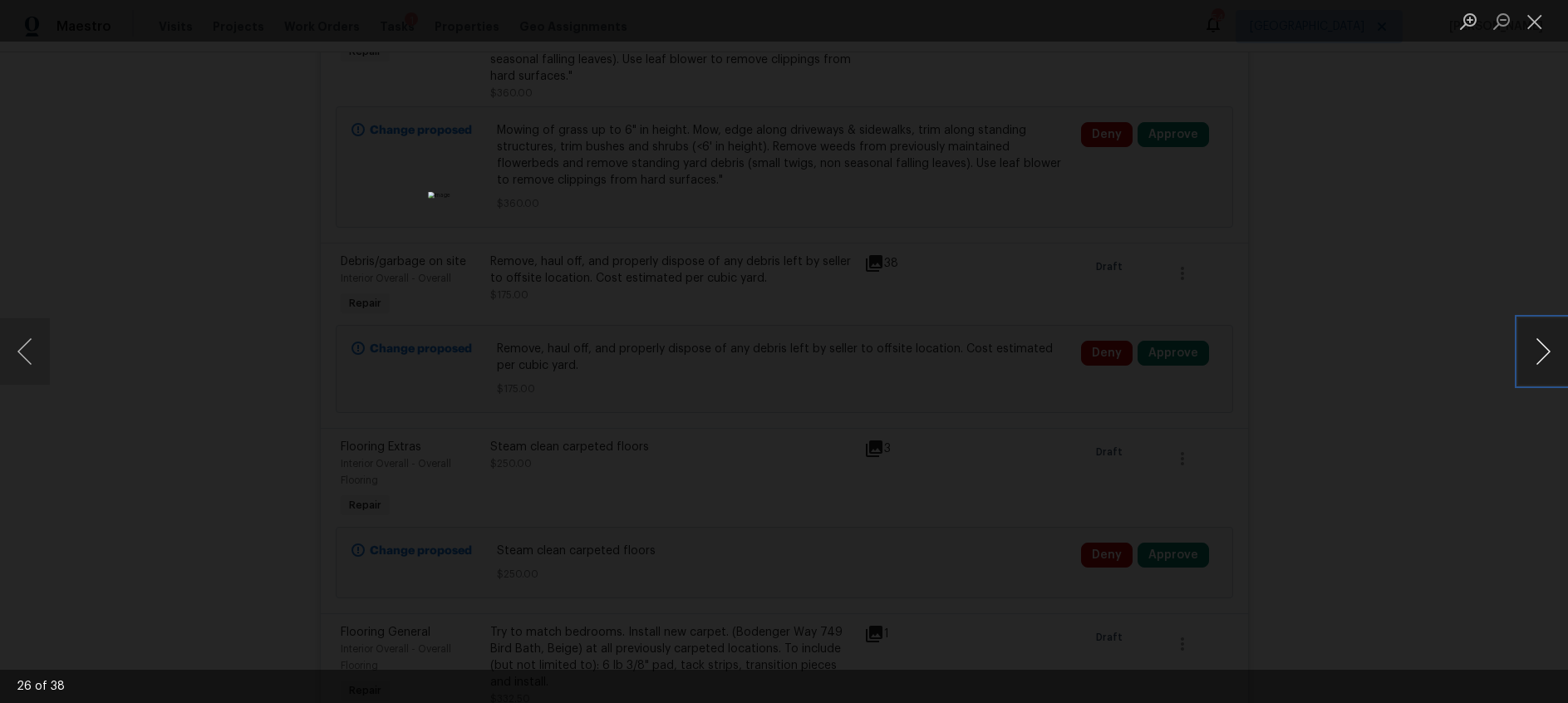
click at [1547, 354] on button "Next image" at bounding box center [1543, 352] width 50 height 67
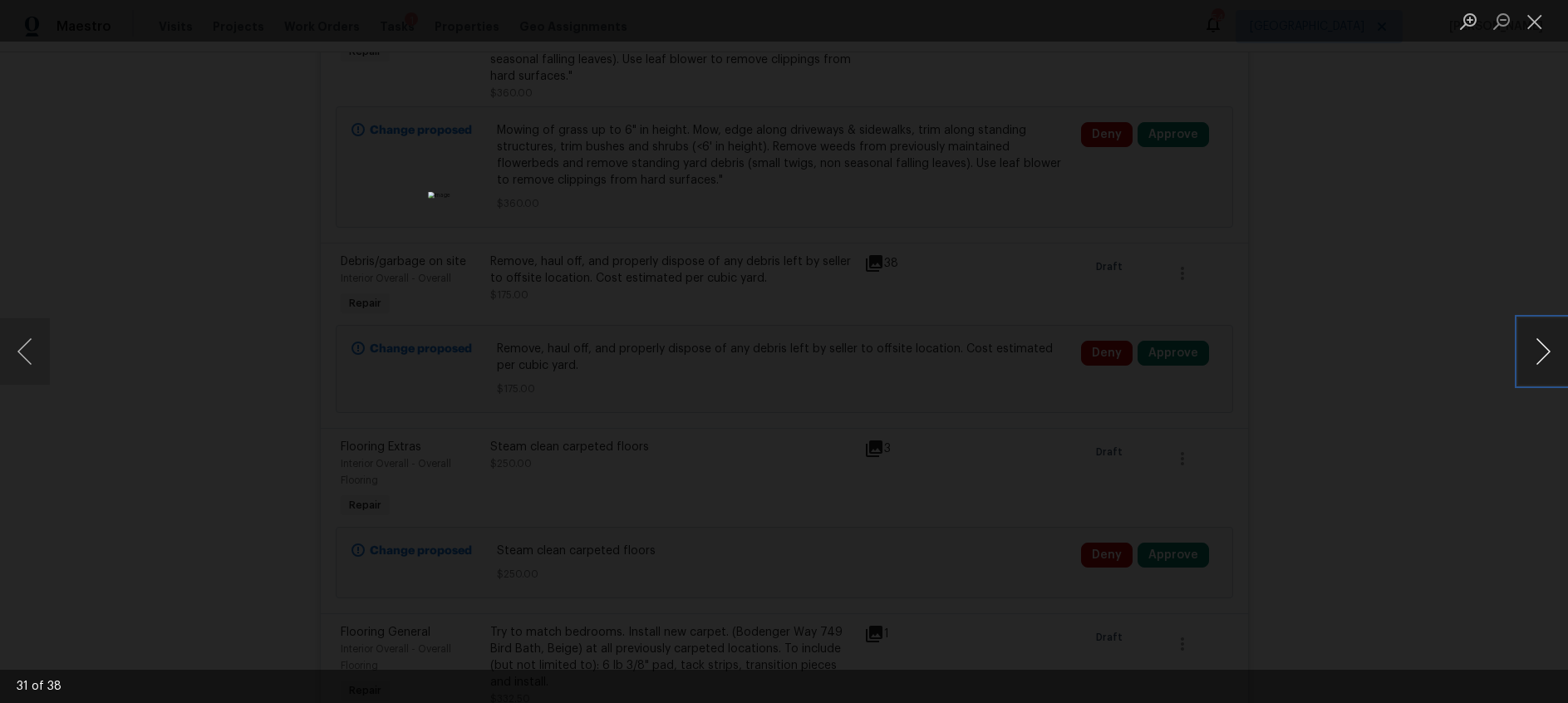
click at [1547, 354] on button "Next image" at bounding box center [1543, 352] width 50 height 67
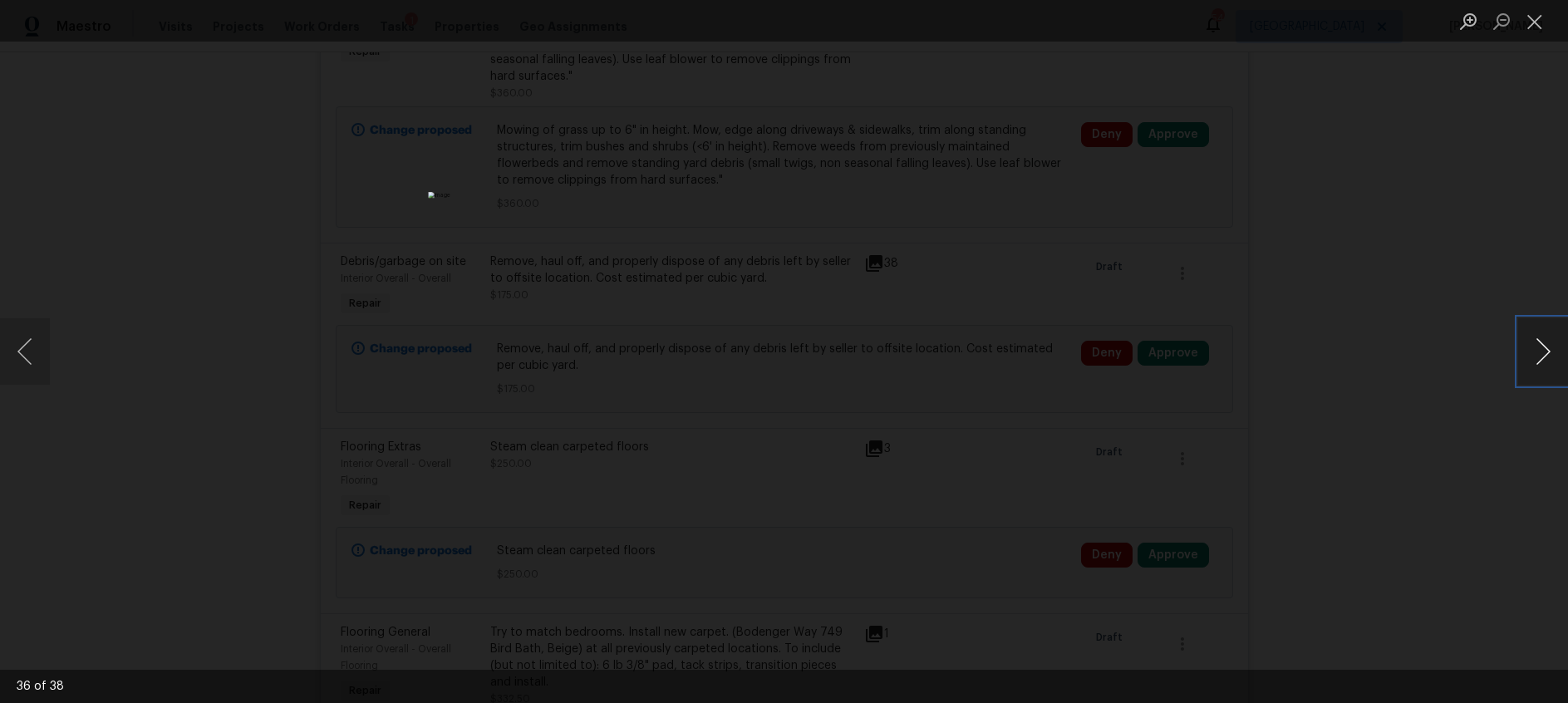
click at [1547, 354] on button "Next image" at bounding box center [1543, 352] width 50 height 67
click at [1536, 28] on button "Close lightbox" at bounding box center [1535, 20] width 33 height 29
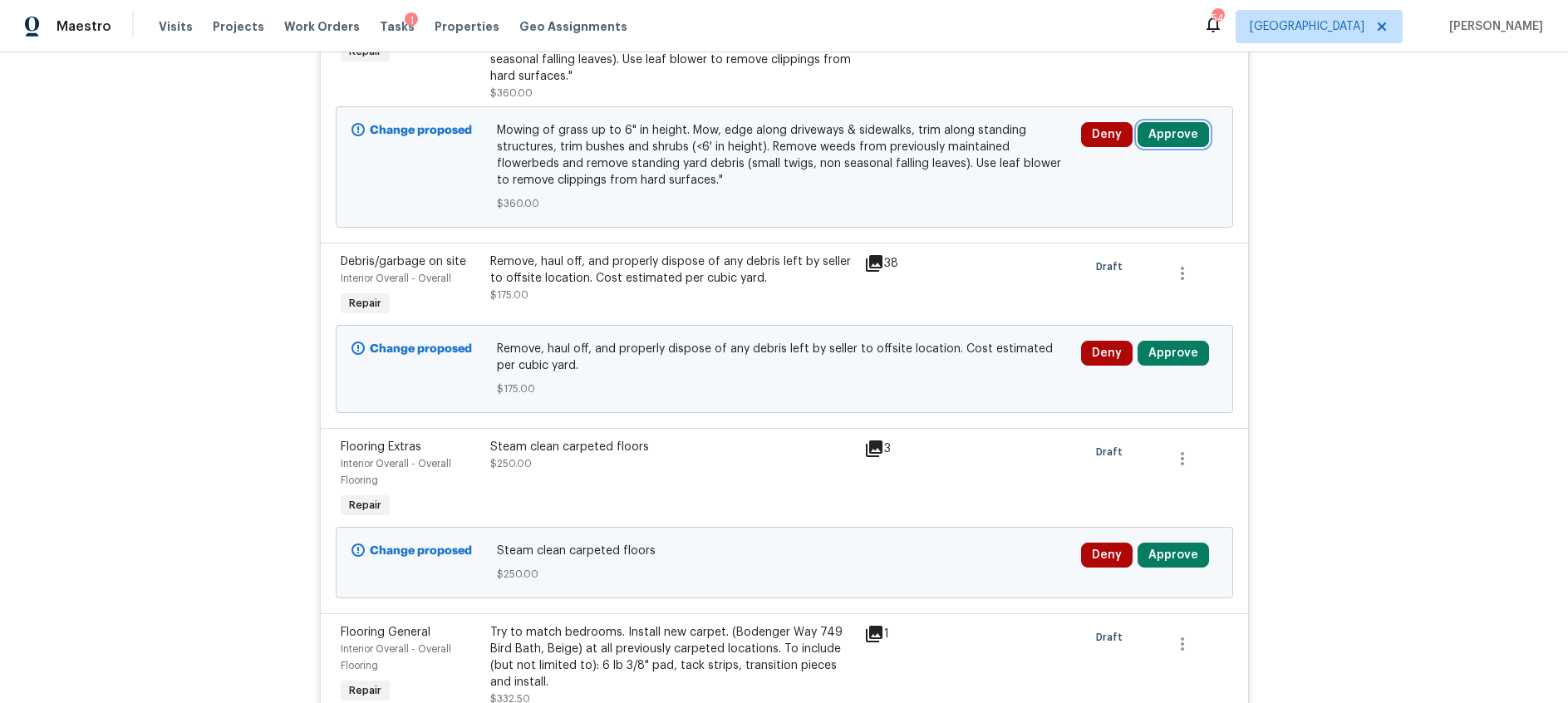
click at [1176, 139] on button "Approve" at bounding box center [1173, 134] width 71 height 25
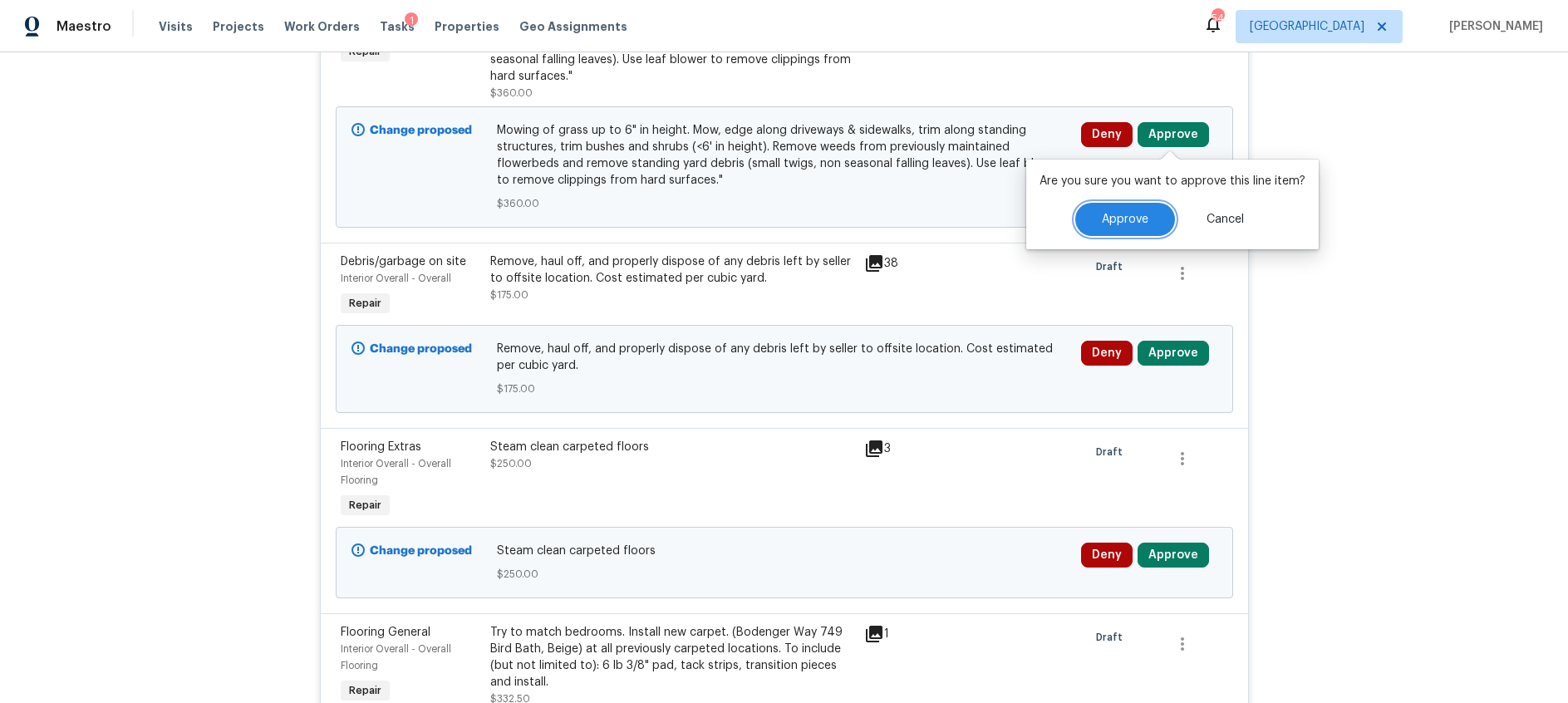
click at [1127, 226] on button "Approve" at bounding box center [1125, 220] width 99 height 33
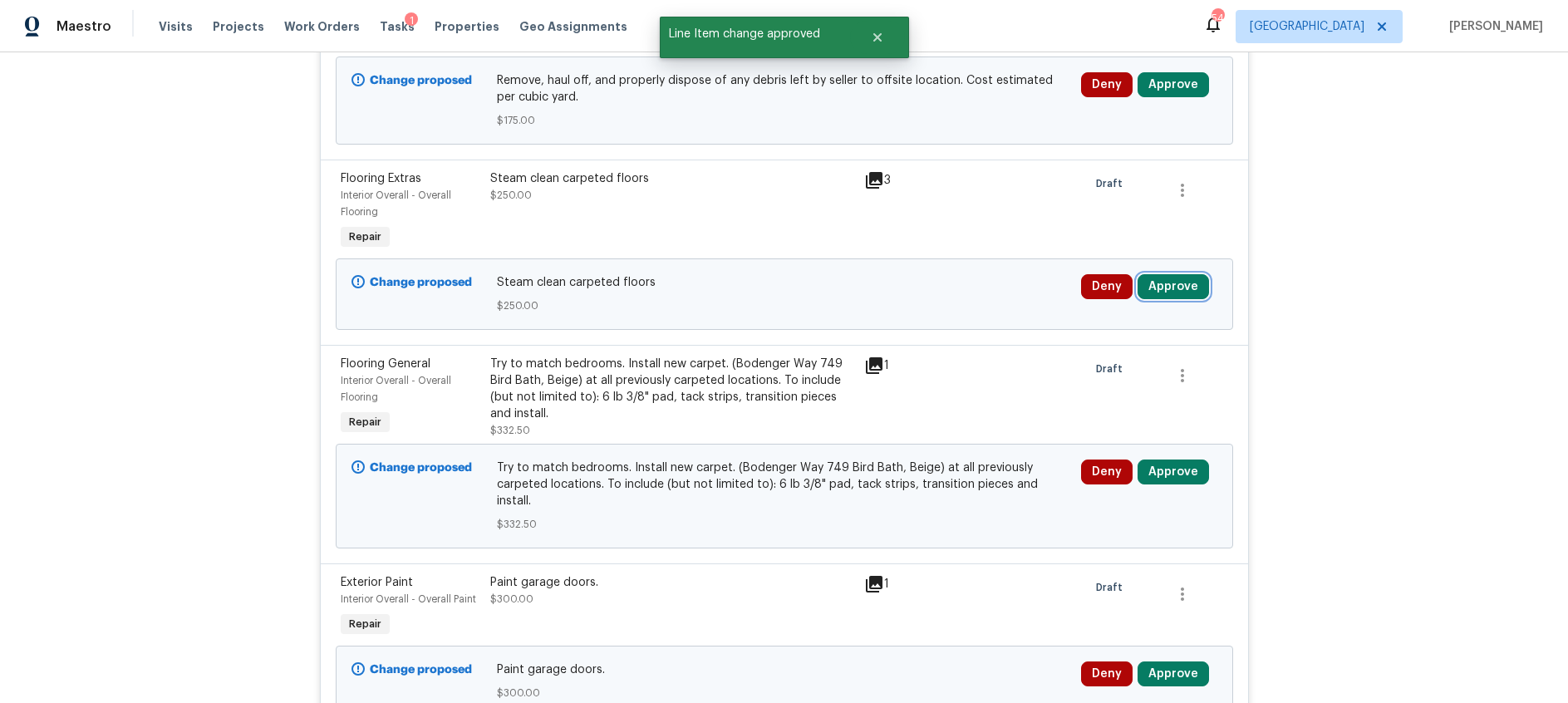
click at [1173, 285] on button "Approve" at bounding box center [1173, 287] width 71 height 25
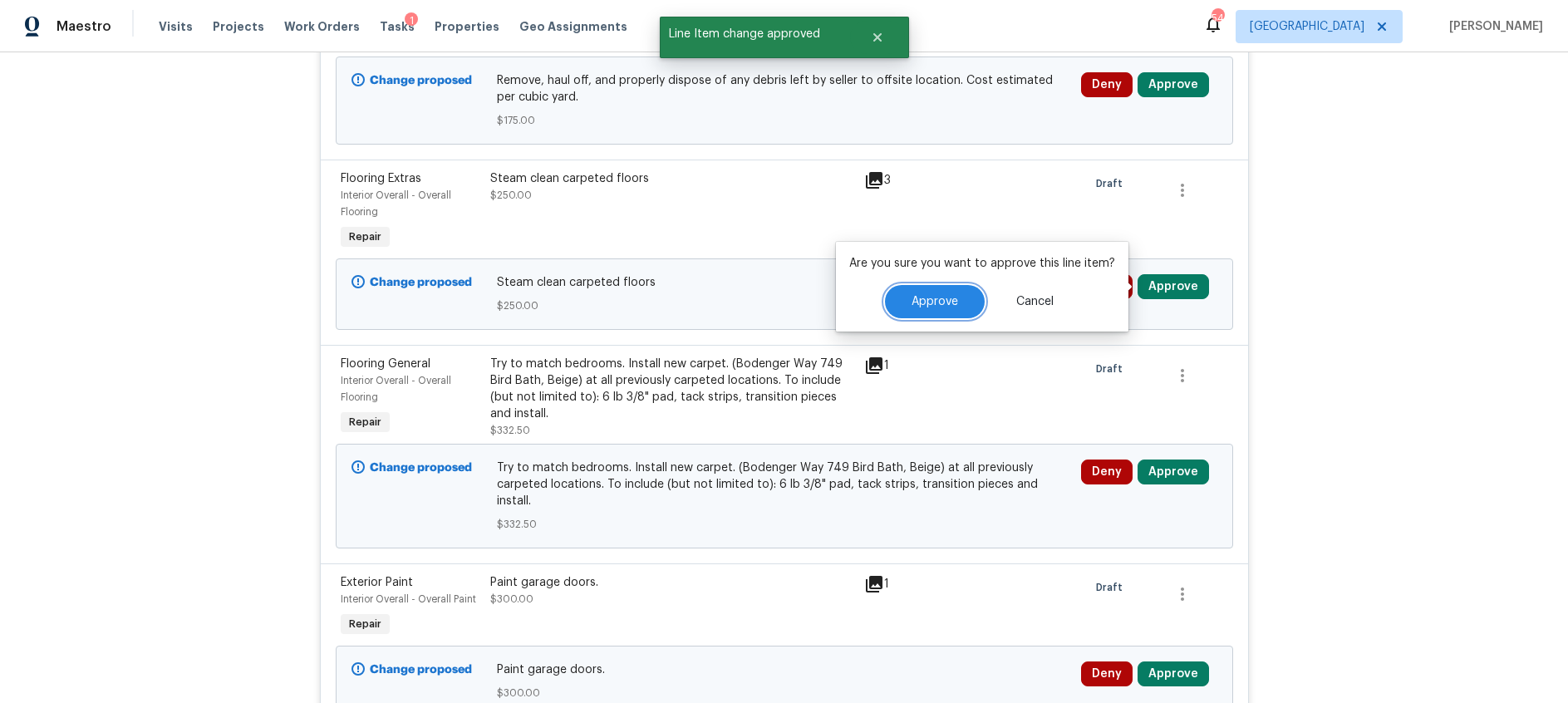
click at [899, 299] on button "Approve" at bounding box center [934, 301] width 99 height 33
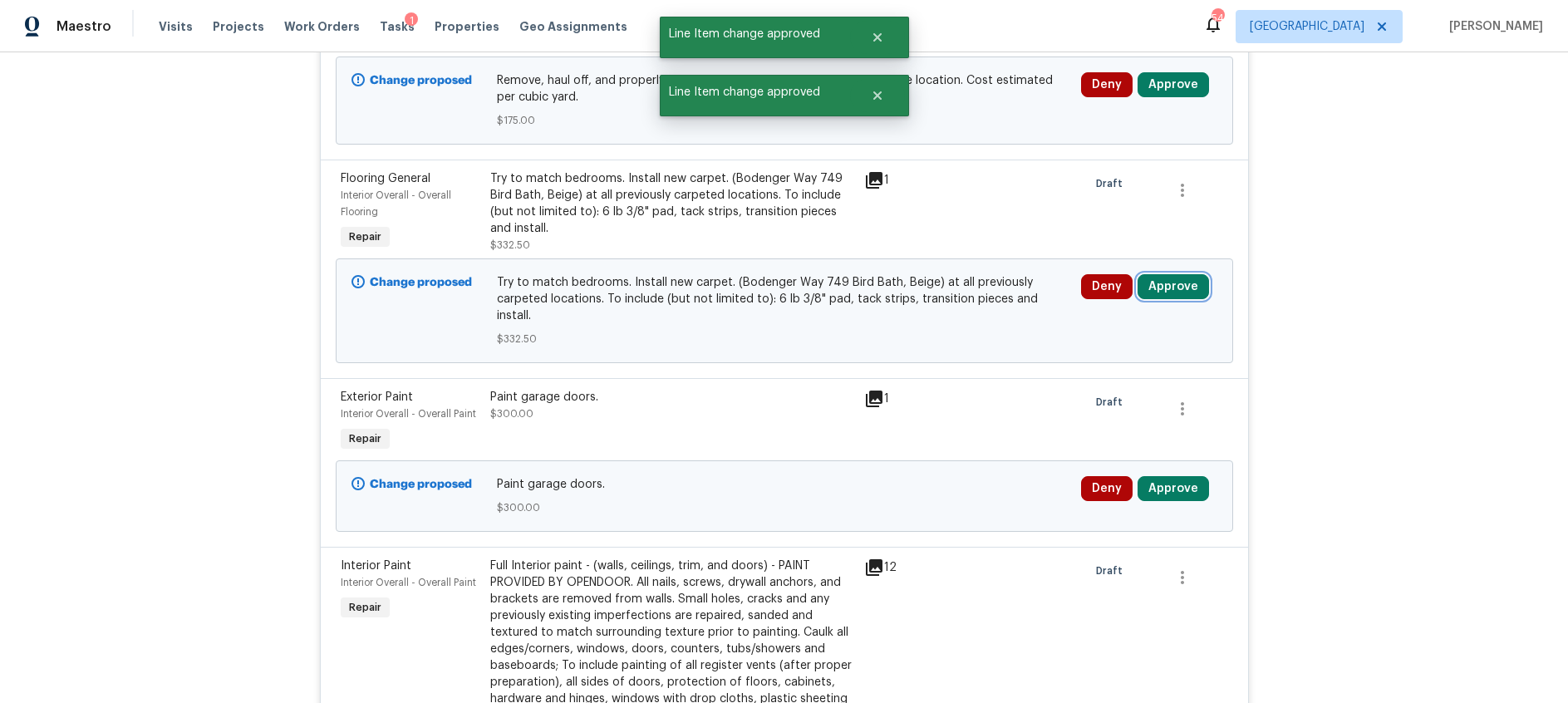
click at [1179, 282] on button "Approve" at bounding box center [1173, 287] width 71 height 25
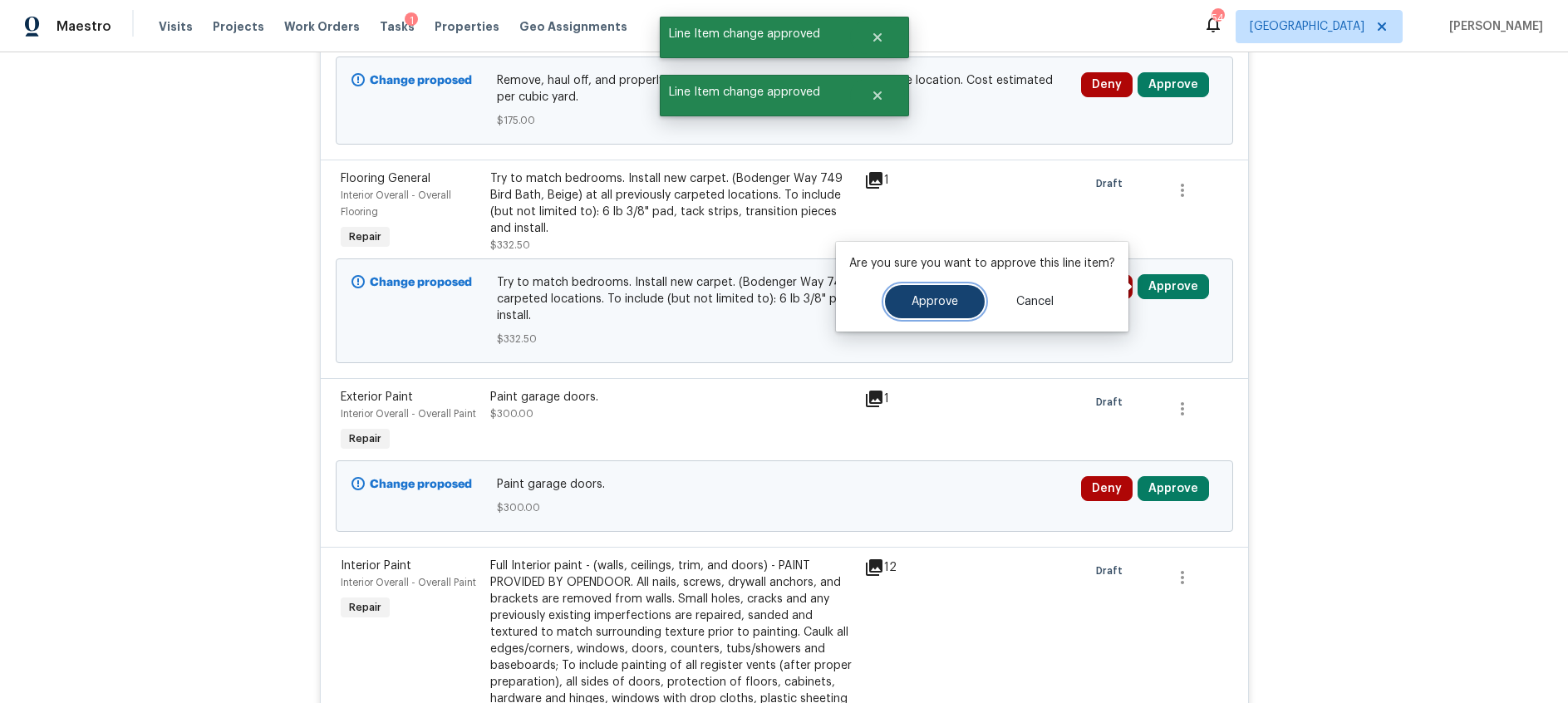
click at [965, 300] on button "Approve" at bounding box center [934, 301] width 99 height 33
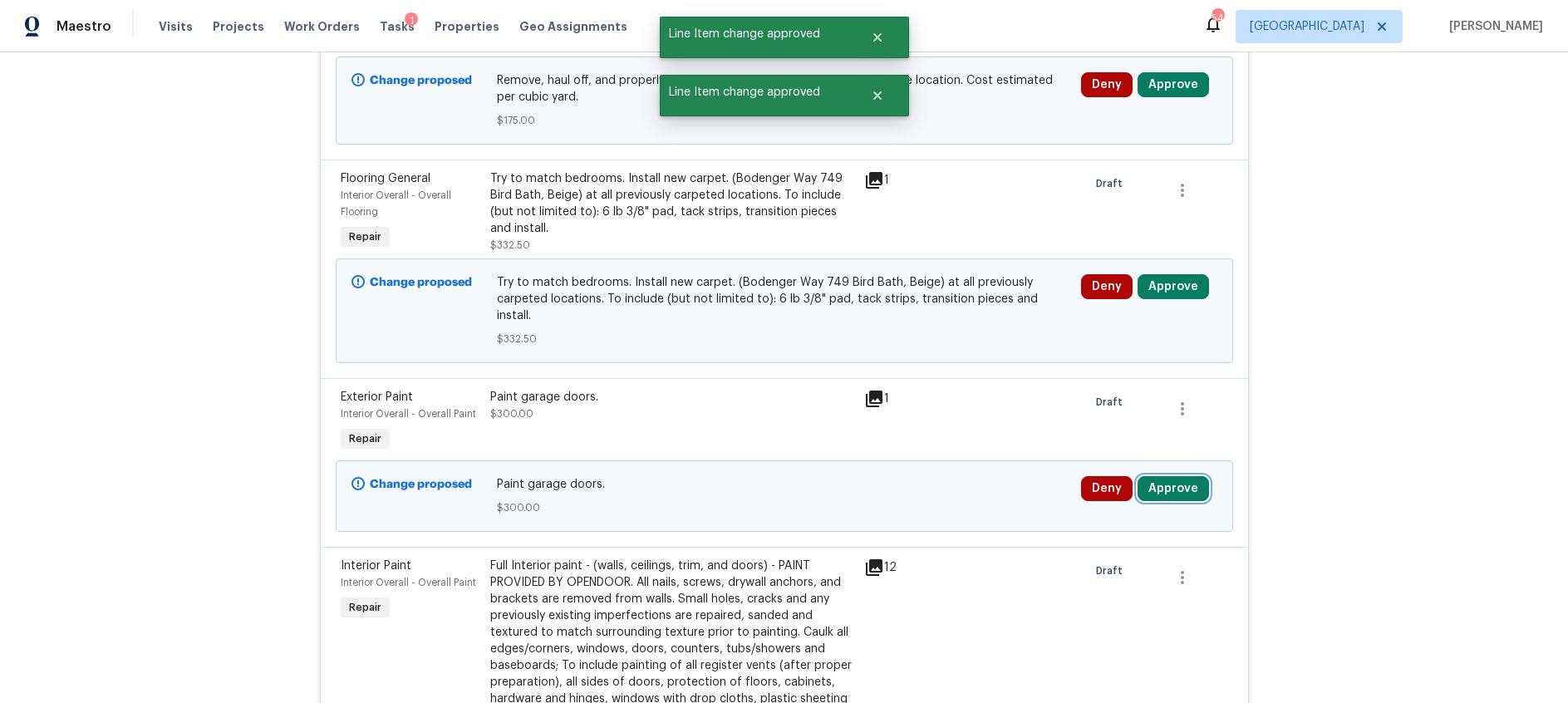
click at [1169, 476] on button "Approve" at bounding box center [1173, 488] width 71 height 25
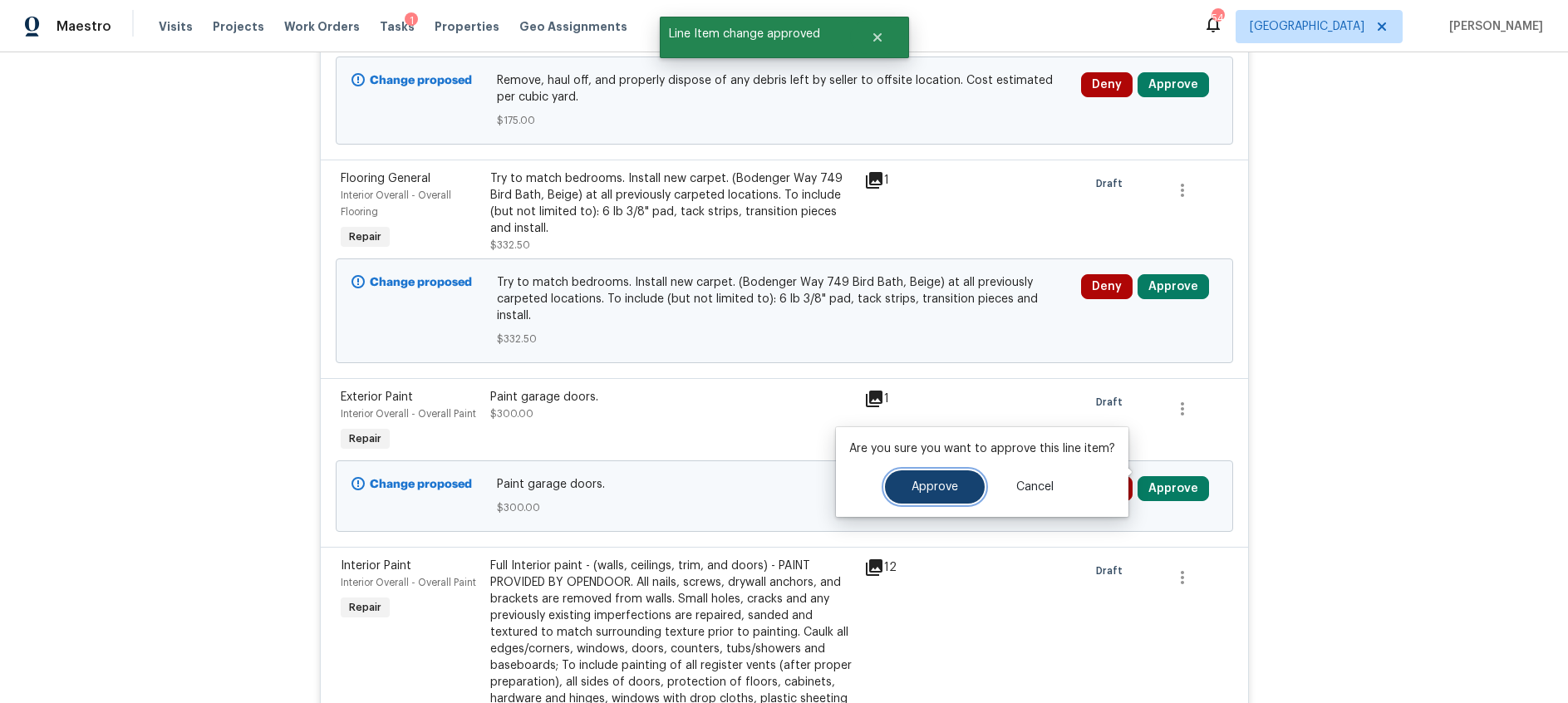
click at [919, 489] on span "Approve" at bounding box center [934, 487] width 46 height 12
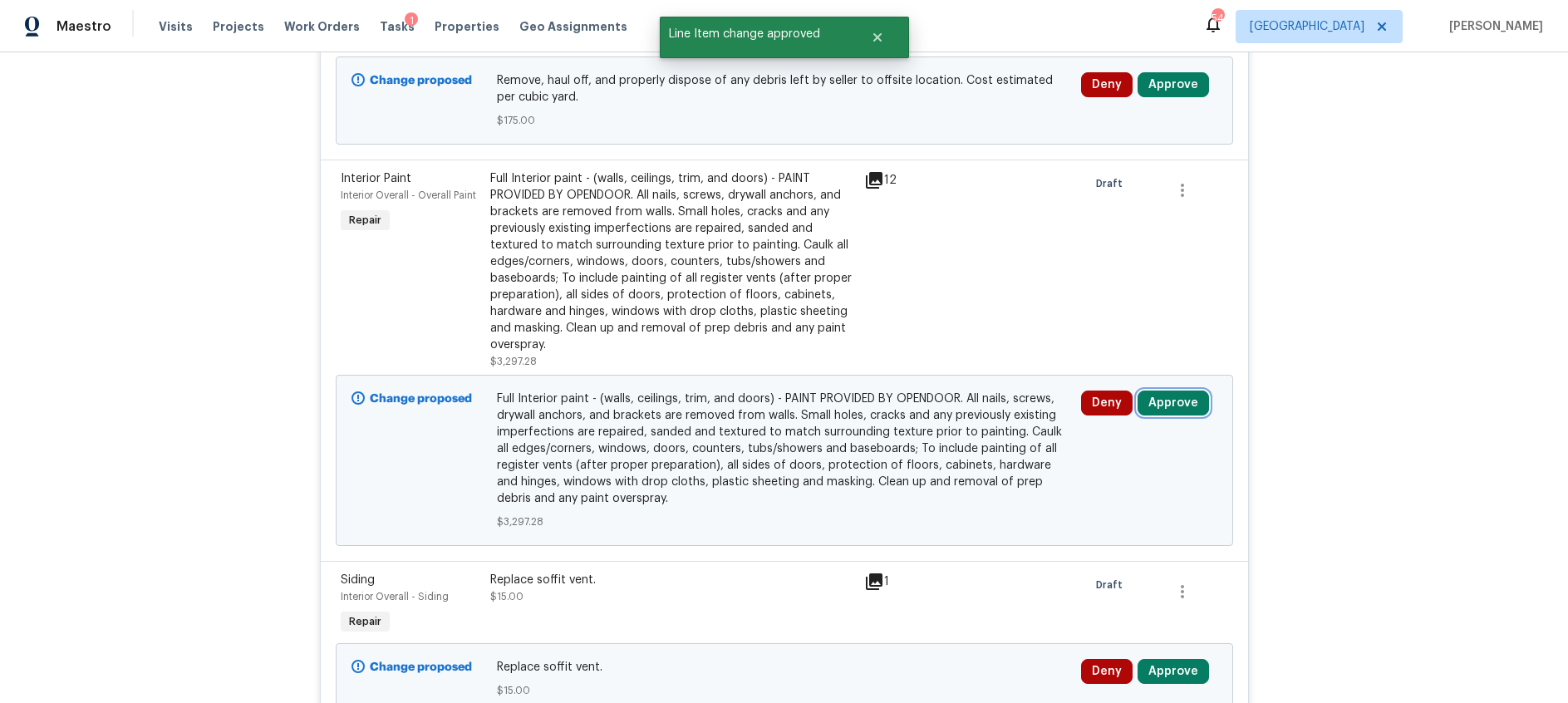
click at [1179, 406] on button "Approve" at bounding box center [1173, 403] width 71 height 25
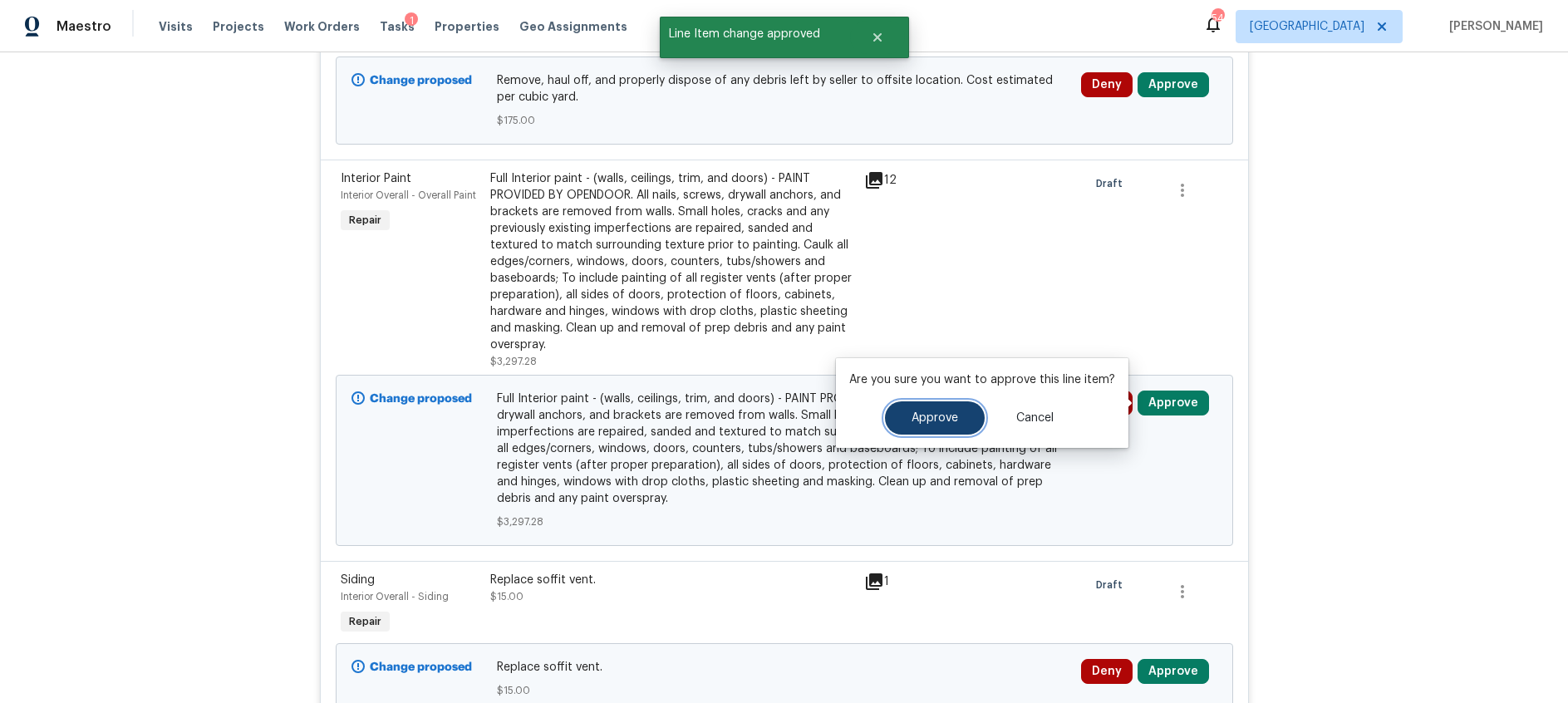
click at [958, 414] on button "Approve" at bounding box center [934, 418] width 99 height 33
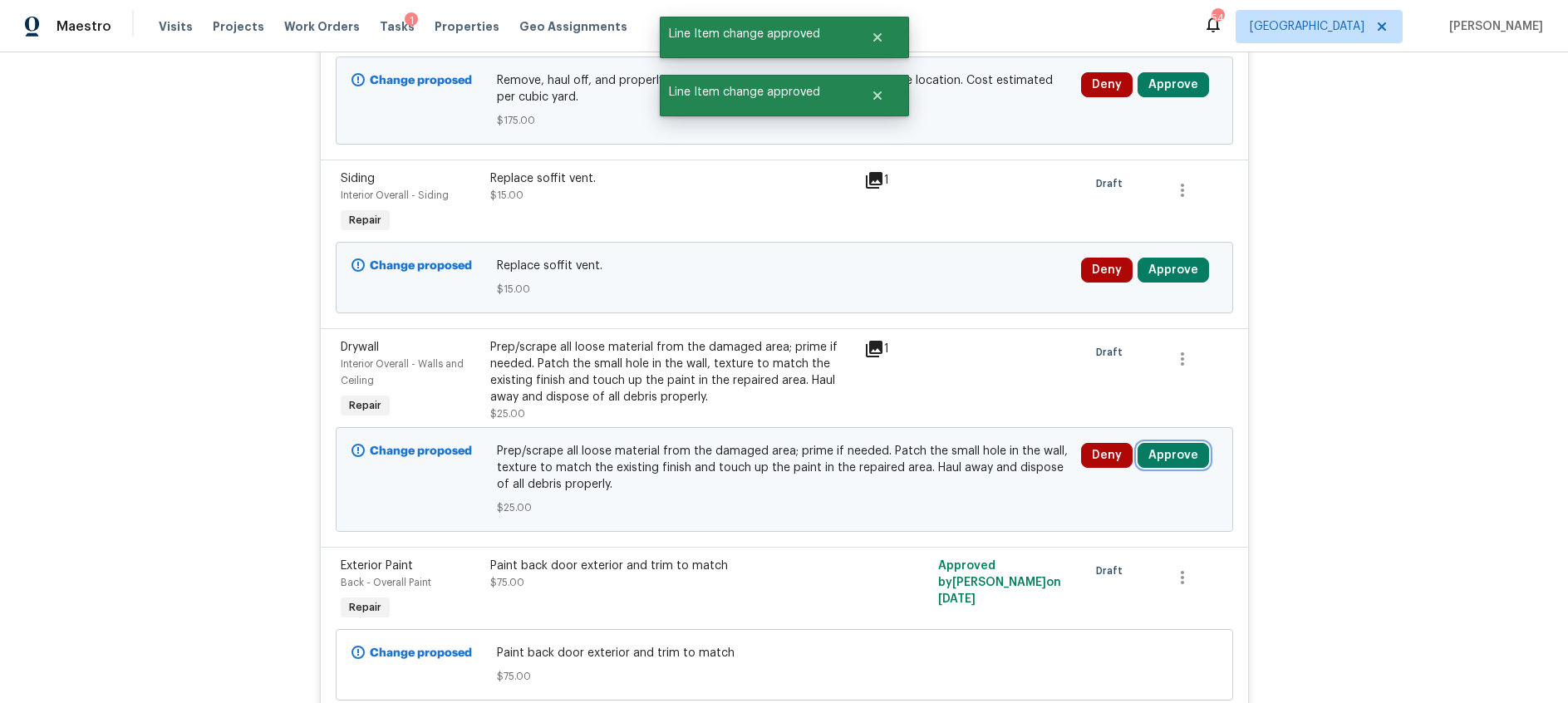
click at [1181, 458] on button "Approve" at bounding box center [1173, 454] width 71 height 25
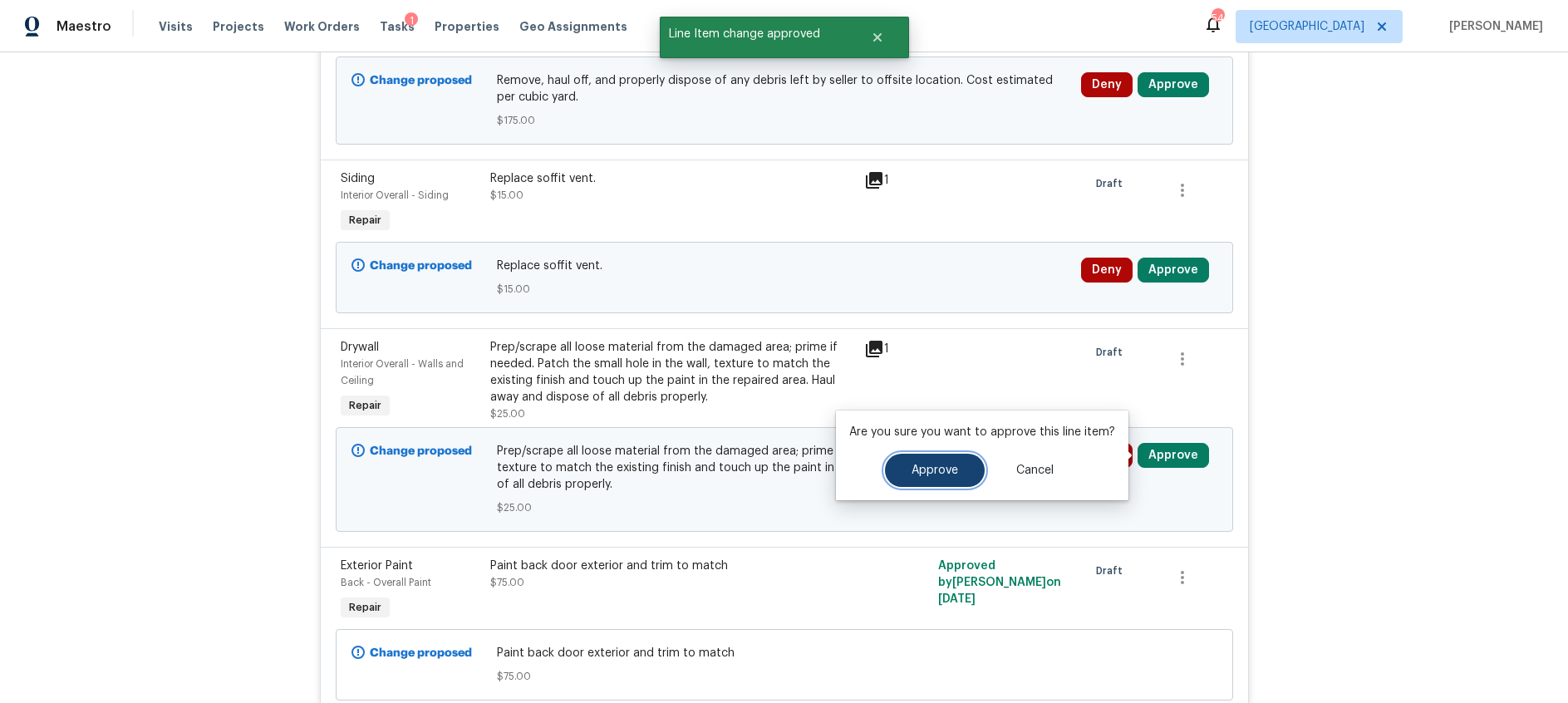
click at [938, 469] on span "Approve" at bounding box center [934, 470] width 46 height 12
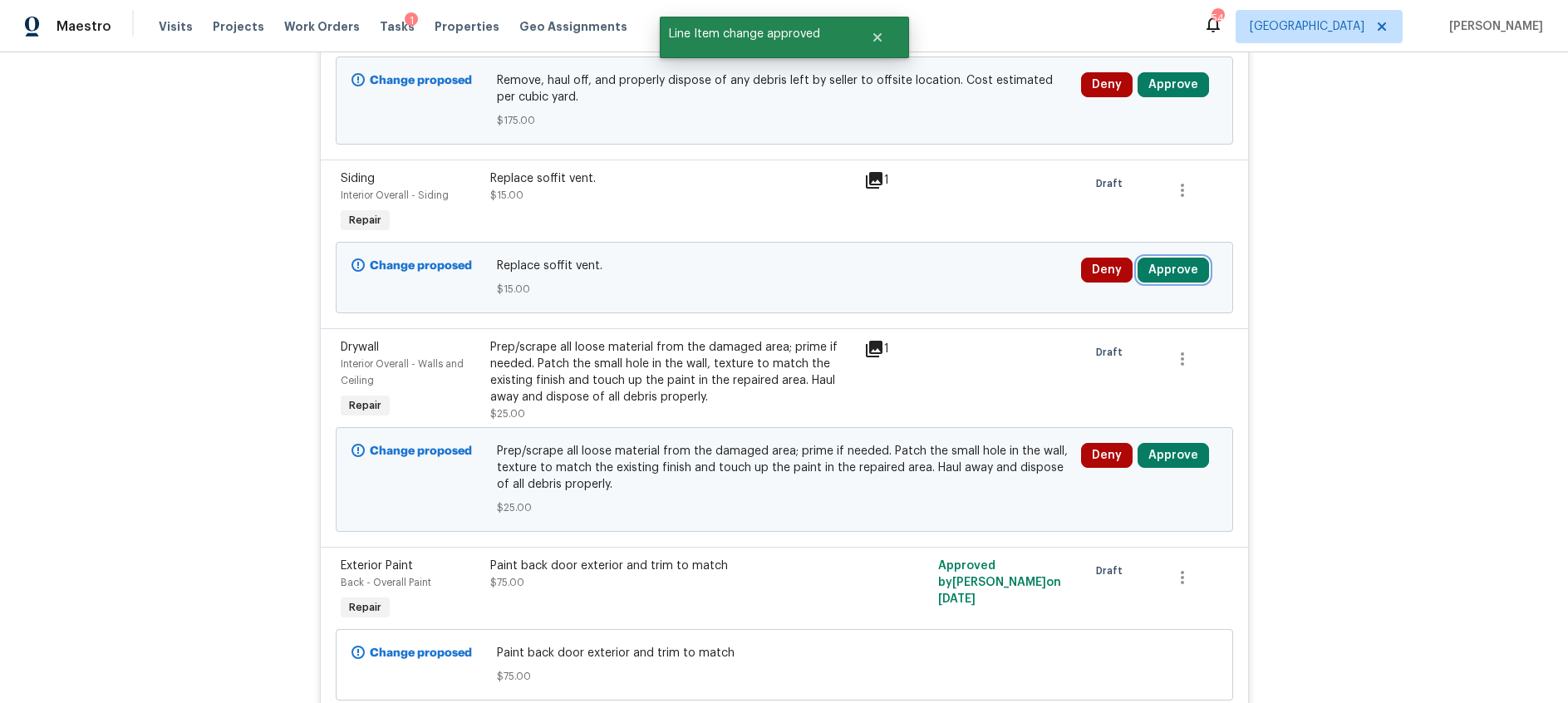
click at [1186, 275] on button "Approve" at bounding box center [1173, 270] width 71 height 25
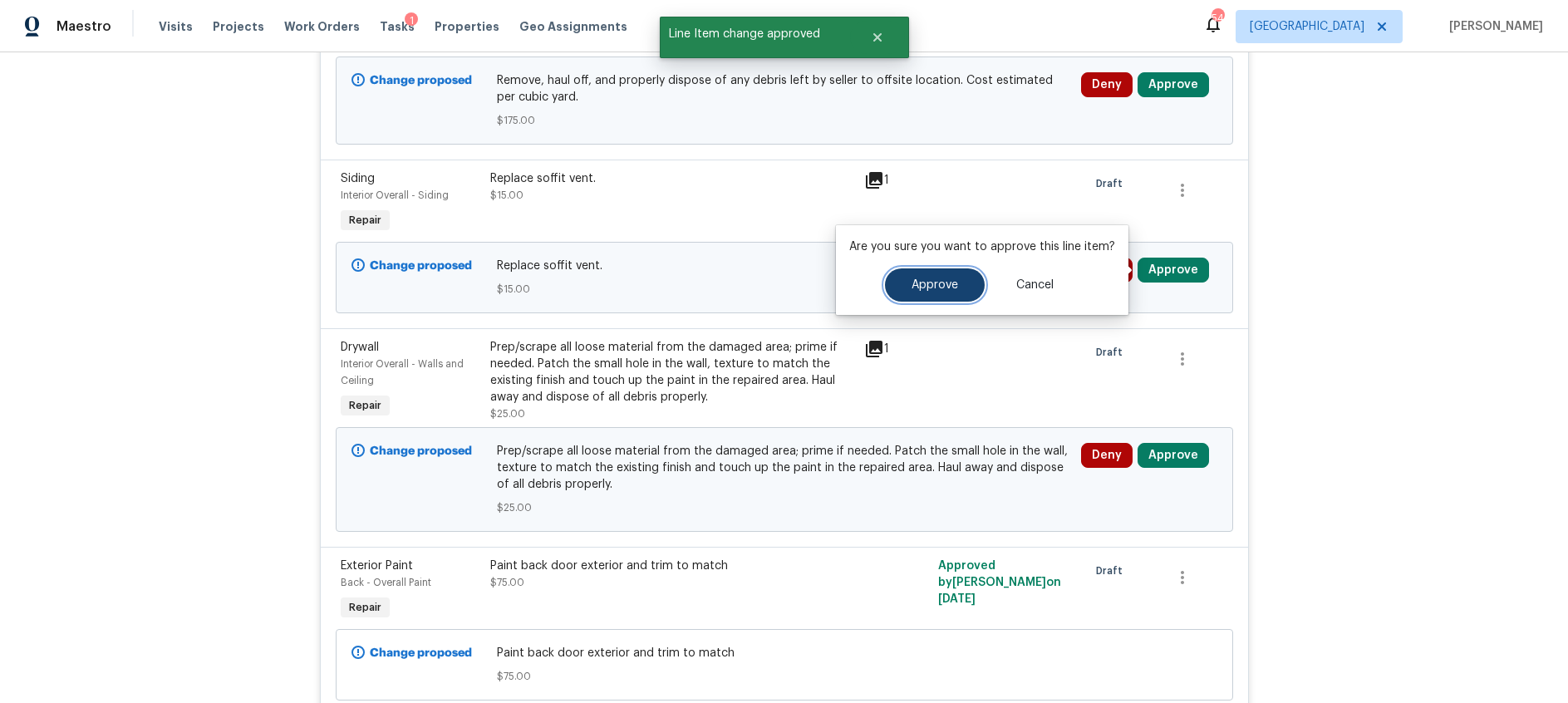
click at [934, 288] on span "Approve" at bounding box center [934, 285] width 46 height 12
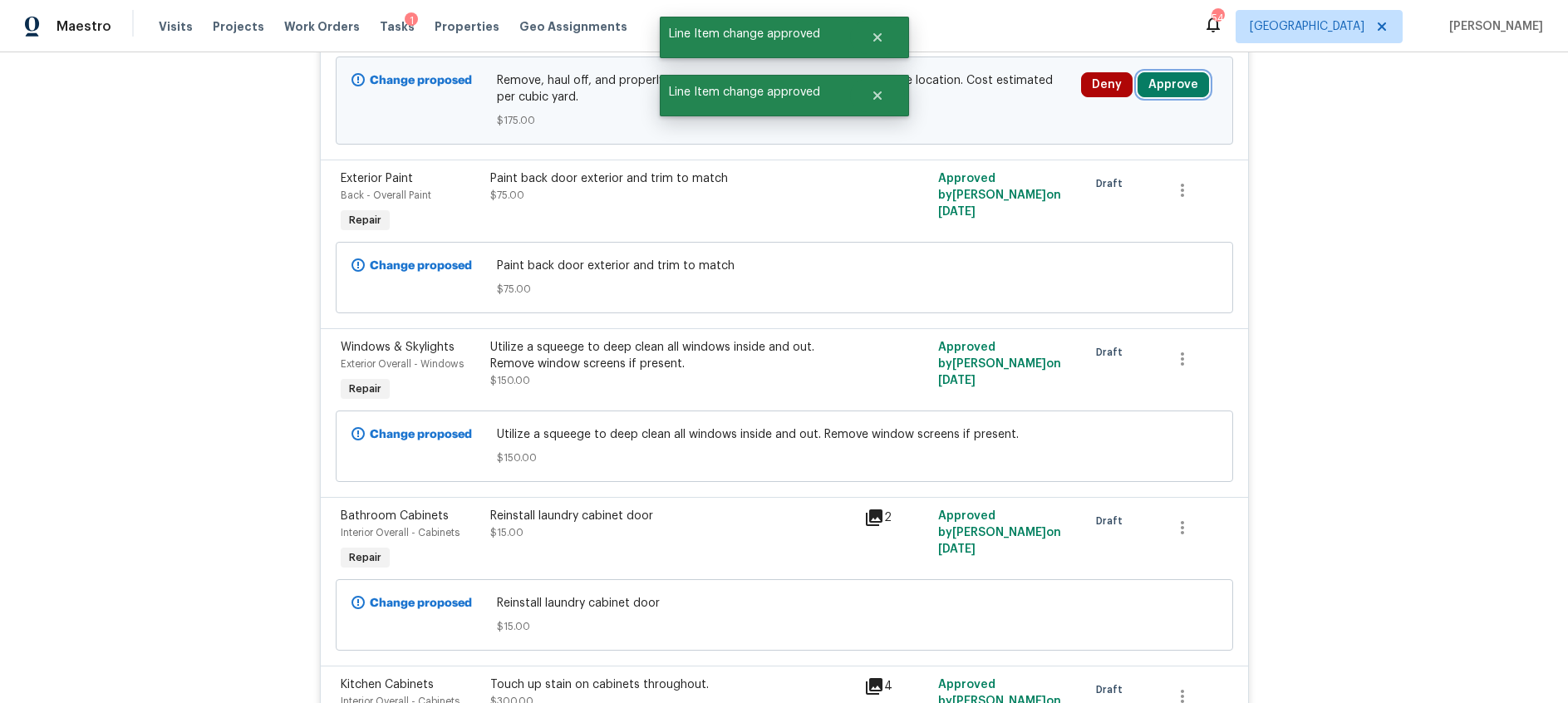
click at [1181, 84] on button "Approve" at bounding box center [1173, 84] width 71 height 25
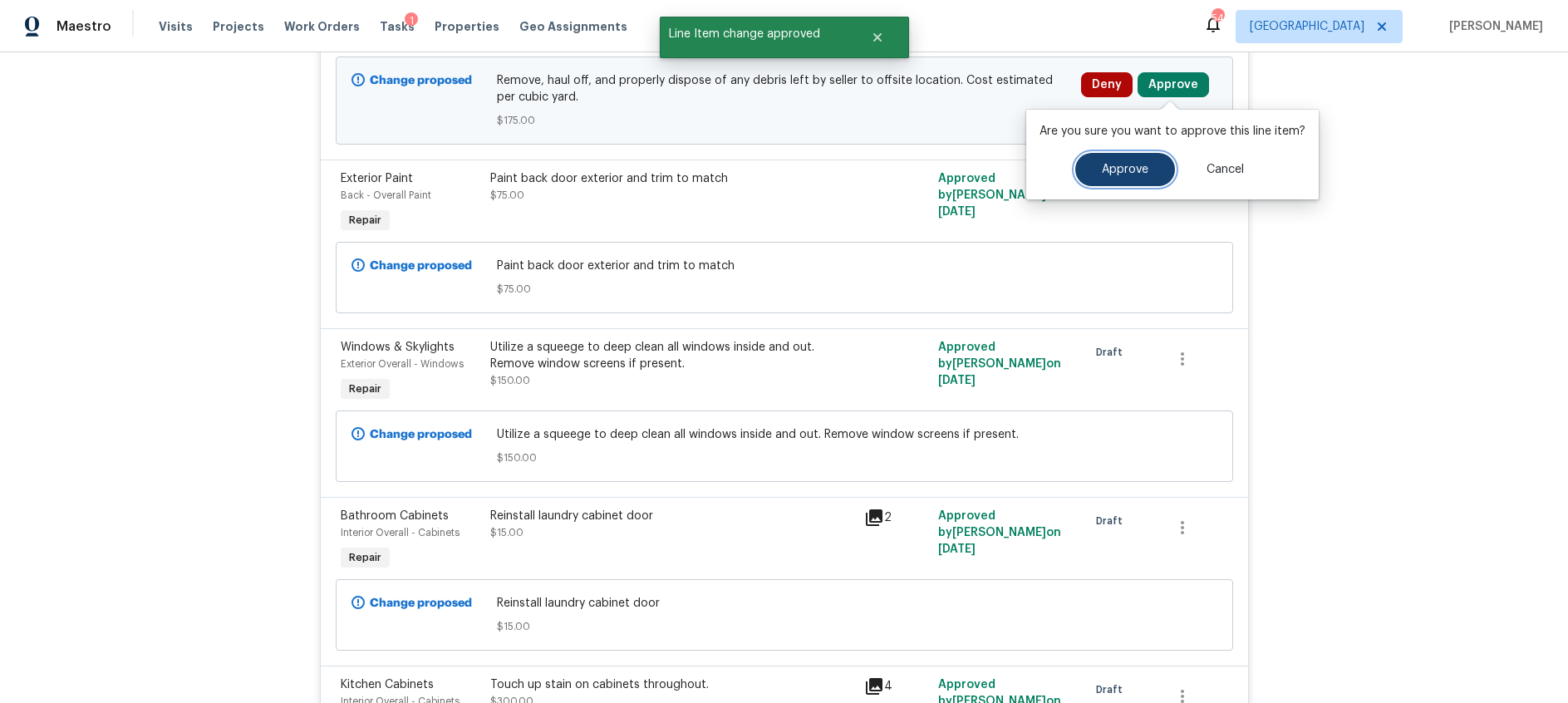
click at [1128, 176] on button "Approve" at bounding box center [1125, 170] width 99 height 33
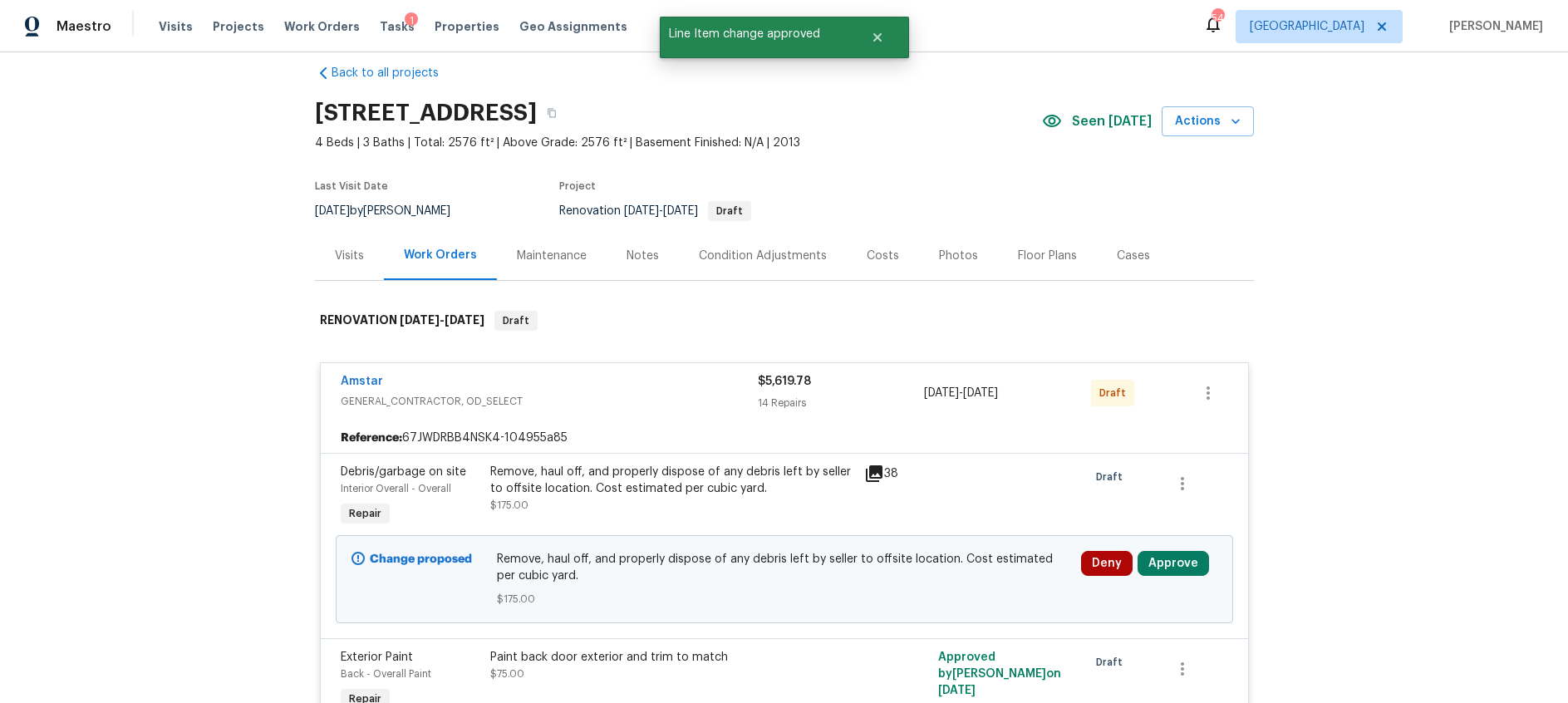
scroll to position [0, 0]
